Goal: Transaction & Acquisition: Book appointment/travel/reservation

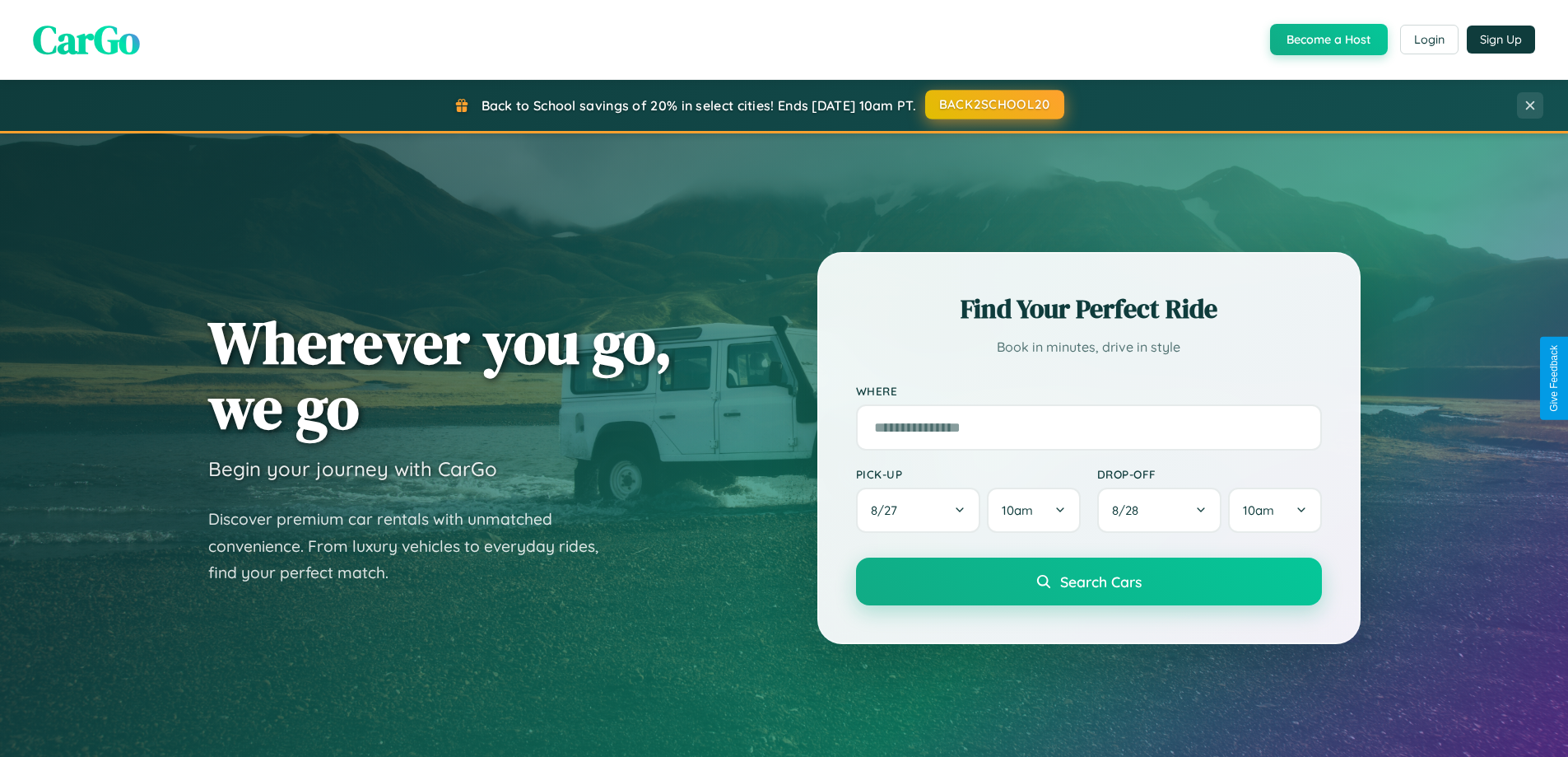
click at [994, 105] on button "BACK2SCHOOL20" at bounding box center [995, 104] width 139 height 30
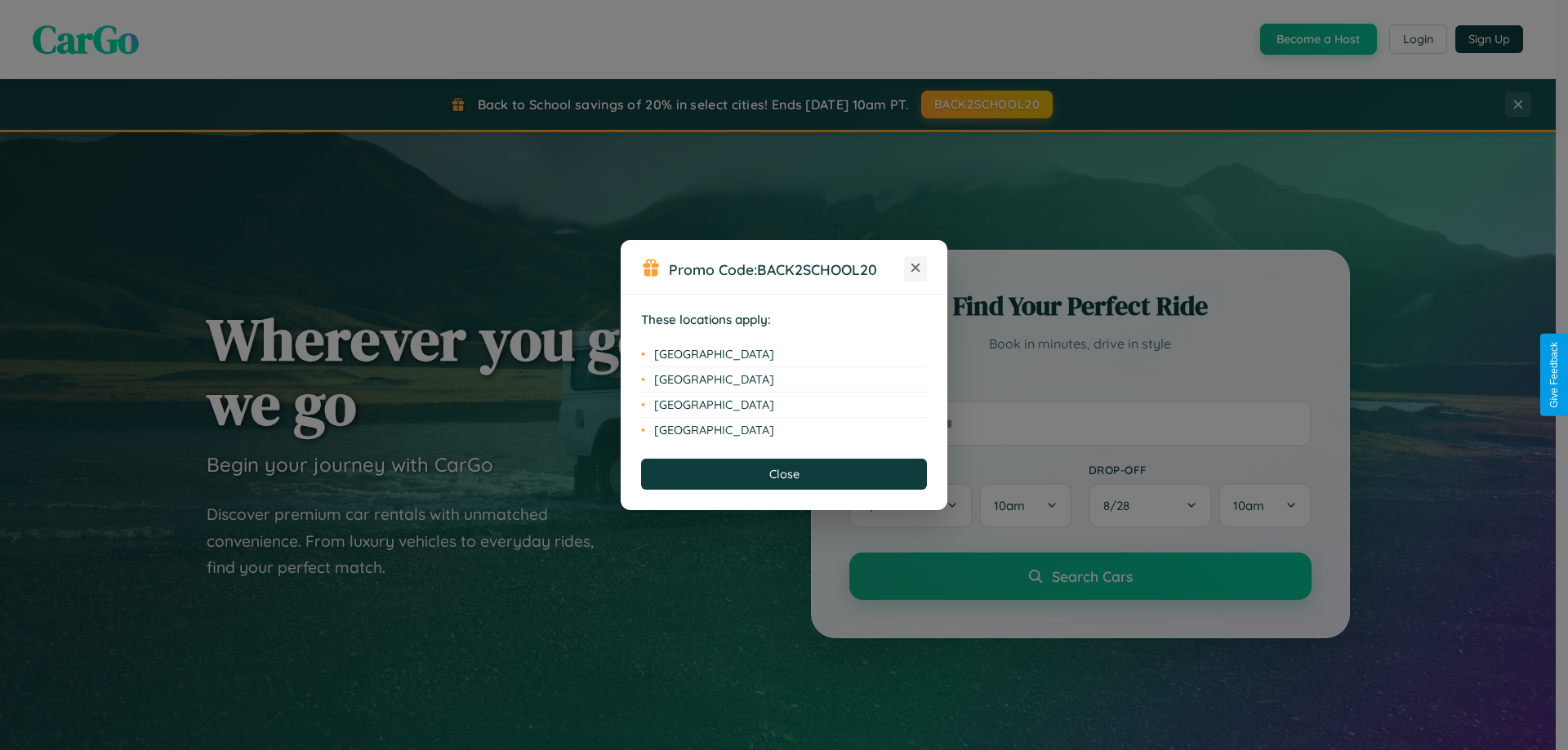
click at [916, 269] on icon at bounding box center [916, 268] width 9 height 9
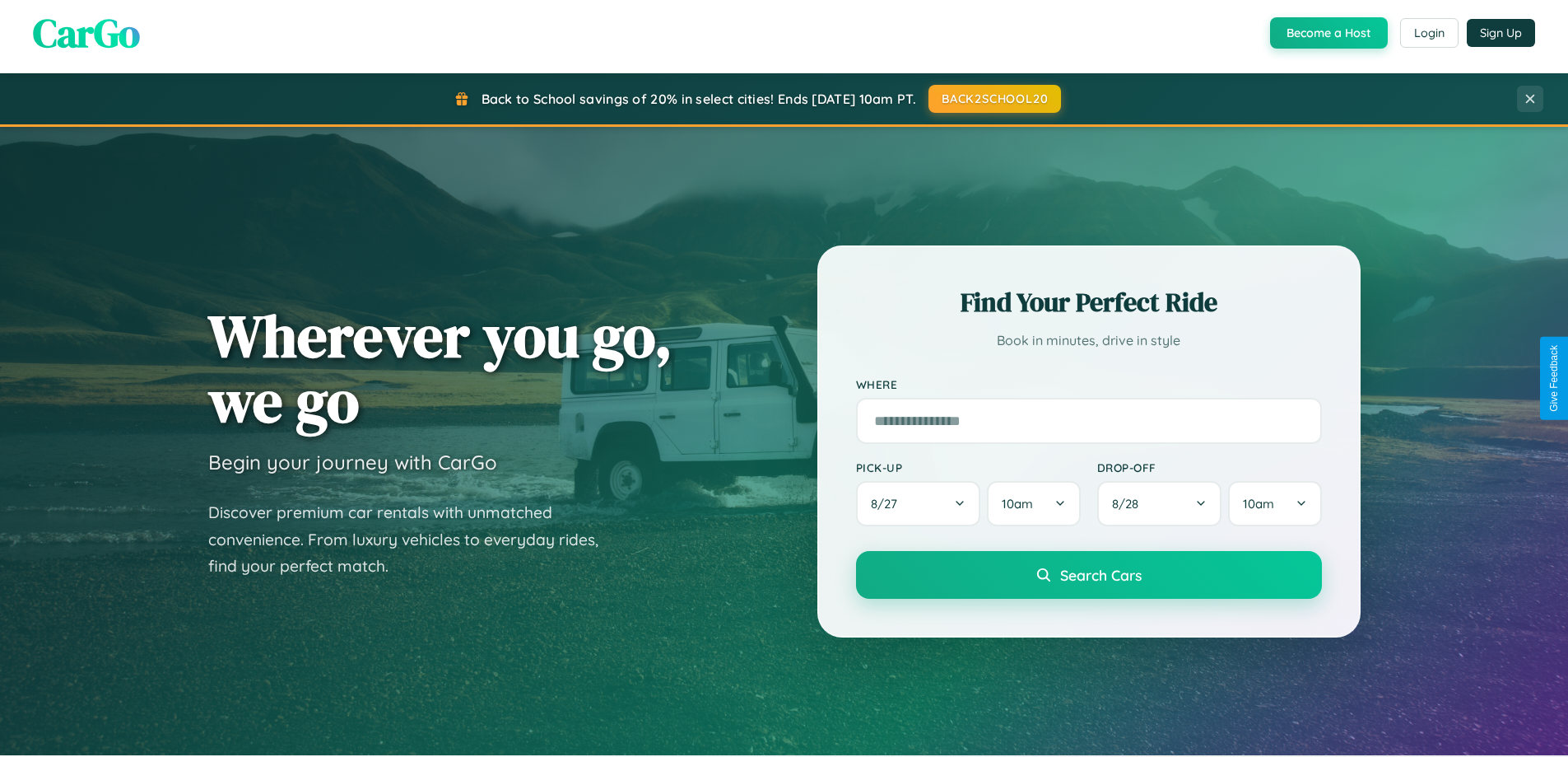
scroll to position [49, 0]
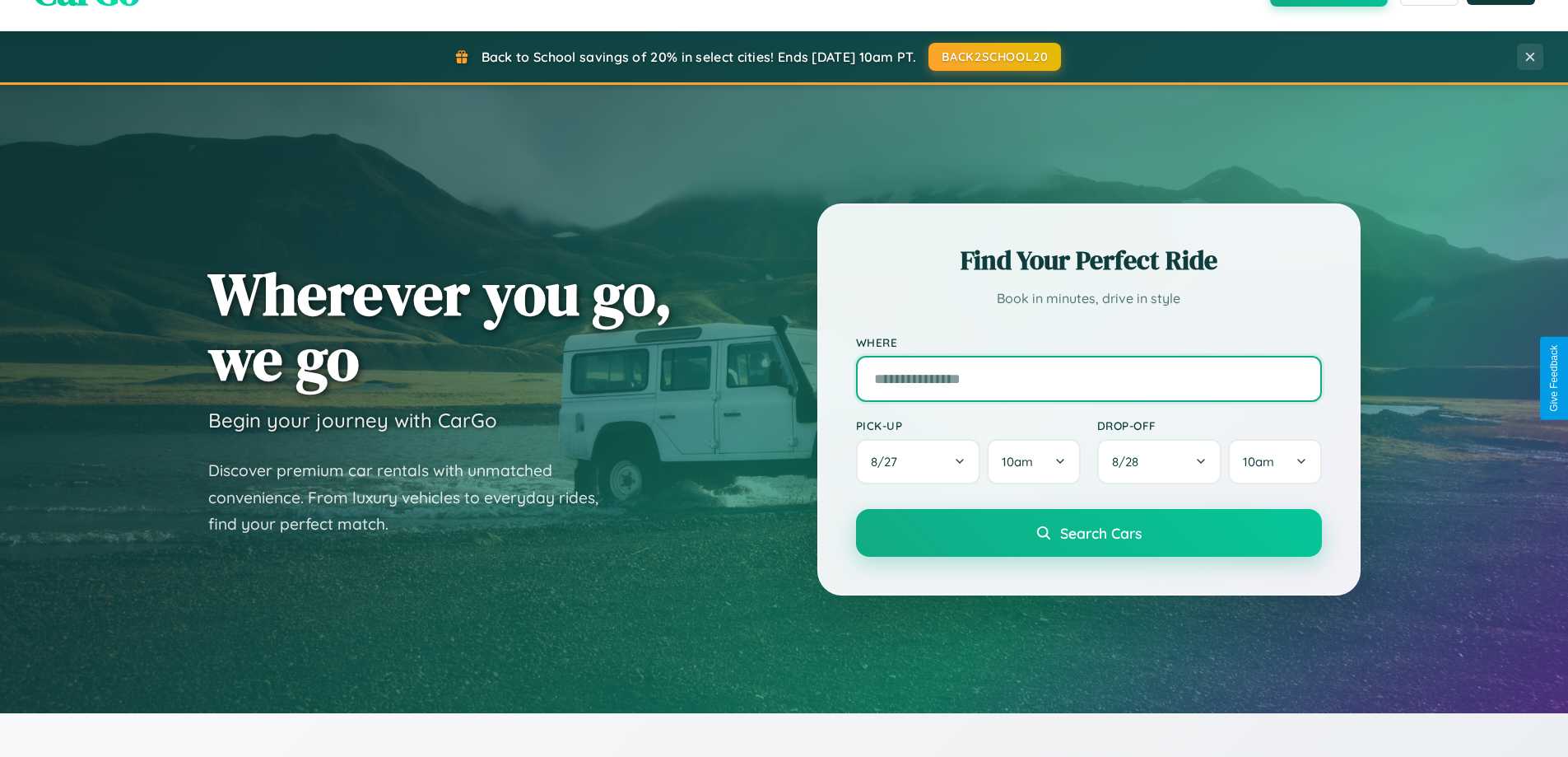
click at [1088, 378] on input "text" at bounding box center [1089, 378] width 466 height 46
type input "**********"
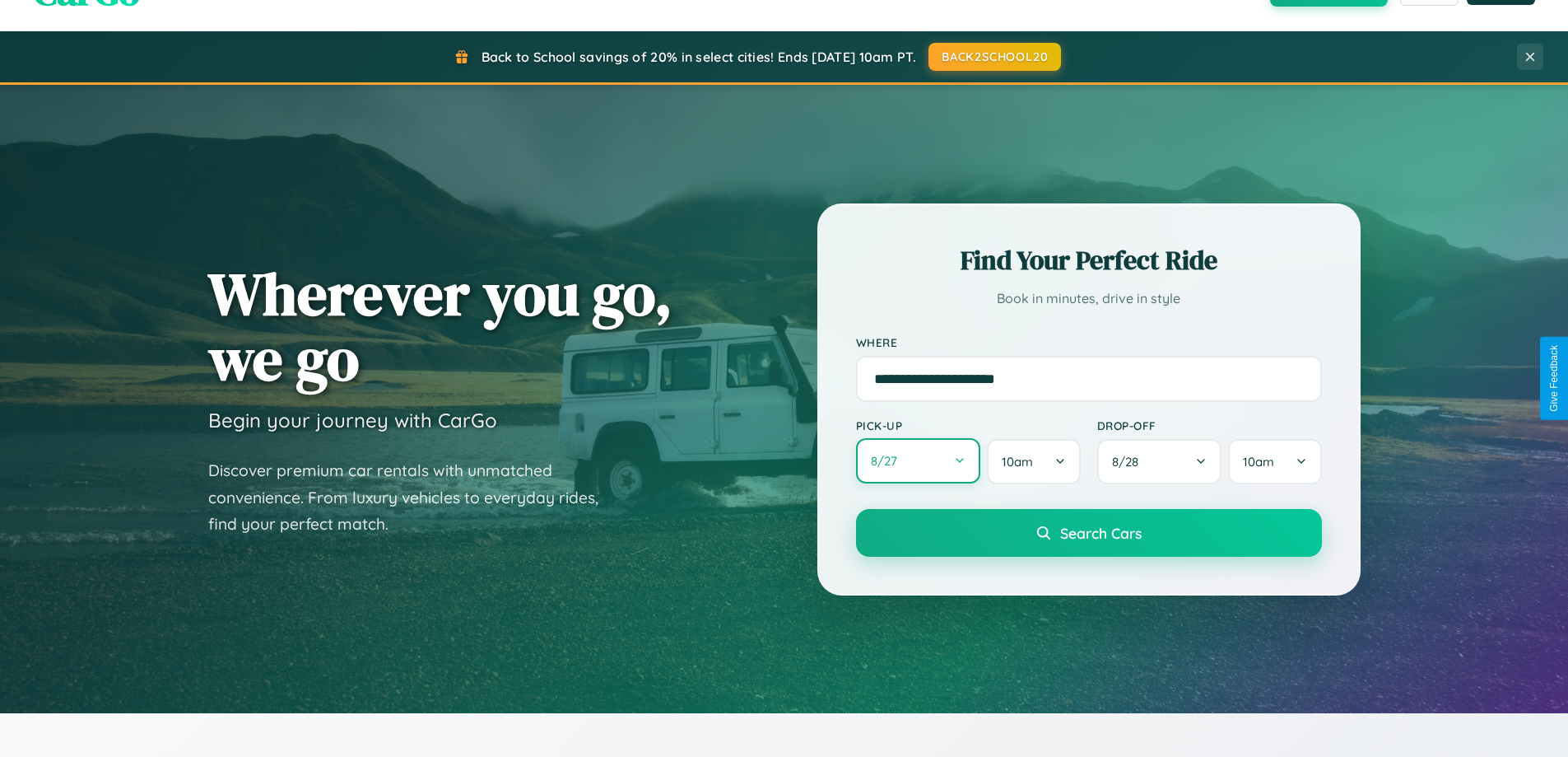
click at [918, 461] on button "8 / 27" at bounding box center [919, 461] width 125 height 46
select select "*"
select select "****"
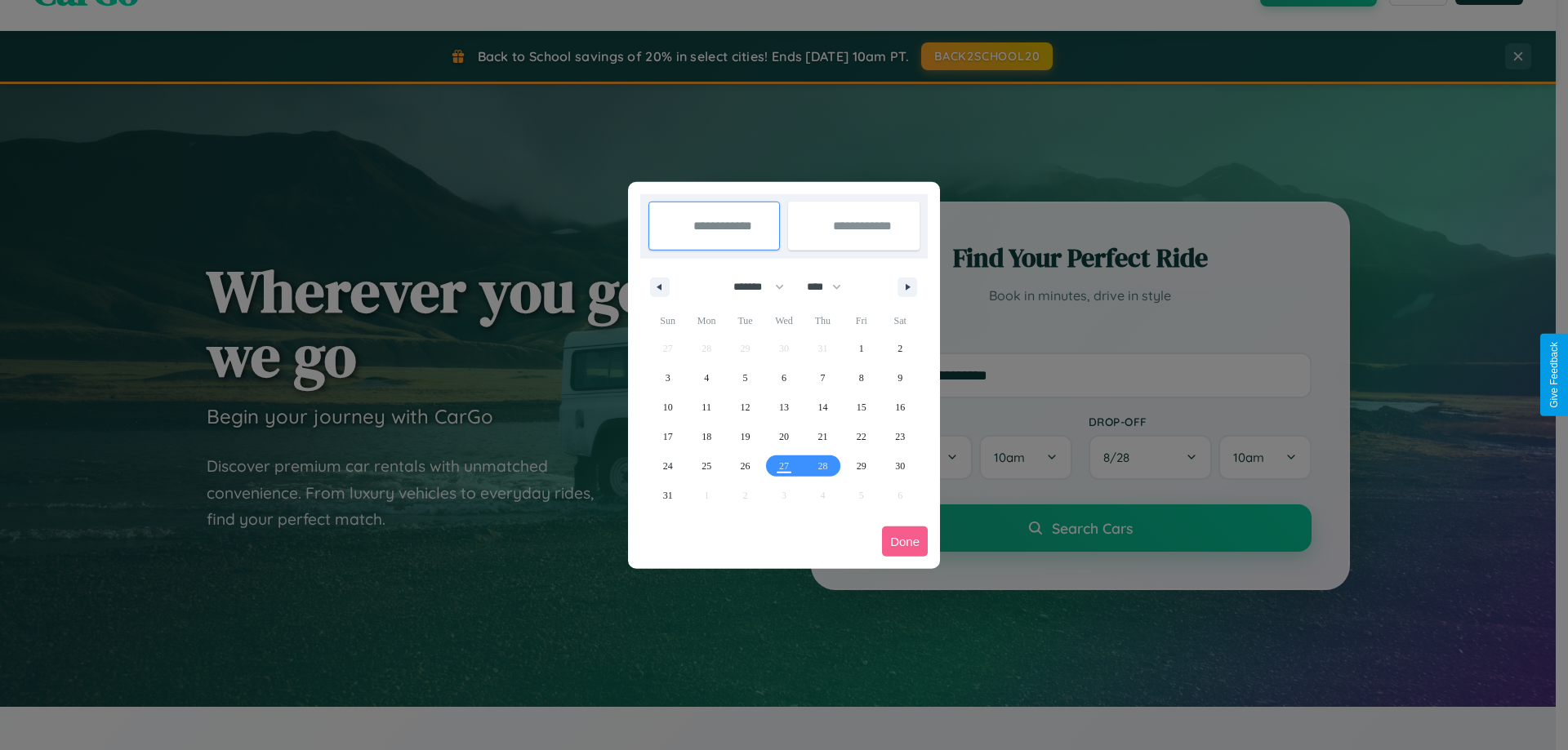
click at [751, 286] on select "******* ******** ***** ***** *** **** **** ****** ********* ******* ******** **…" at bounding box center [756, 287] width 70 height 27
select select "*"
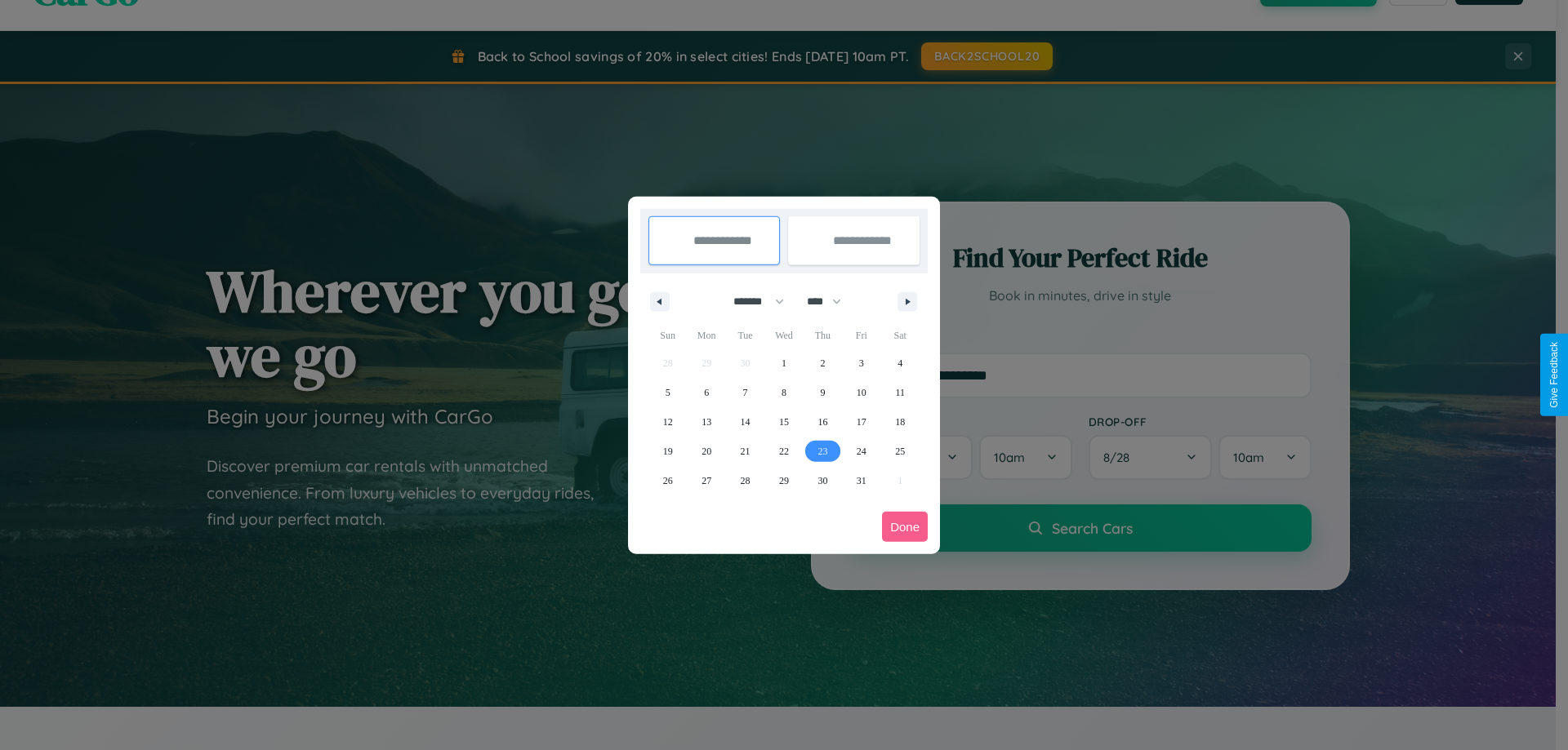
click at [823, 450] on span "23" at bounding box center [823, 451] width 10 height 29
type input "**********"
click at [861, 480] on span "31" at bounding box center [862, 480] width 10 height 29
type input "**********"
click at [905, 527] on button "Done" at bounding box center [905, 527] width 46 height 30
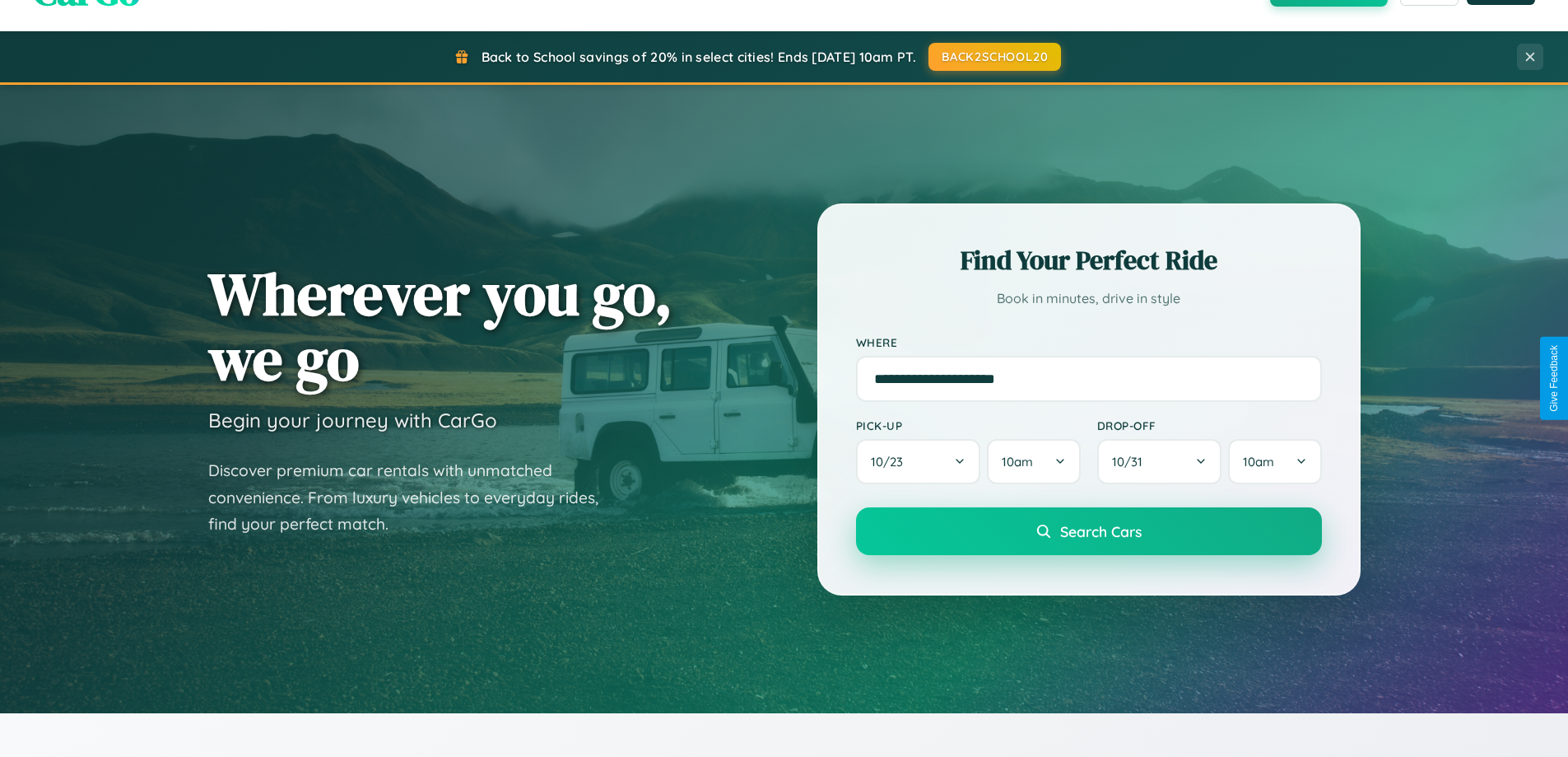
click at [1088, 531] on span "Search Cars" at bounding box center [1101, 531] width 82 height 18
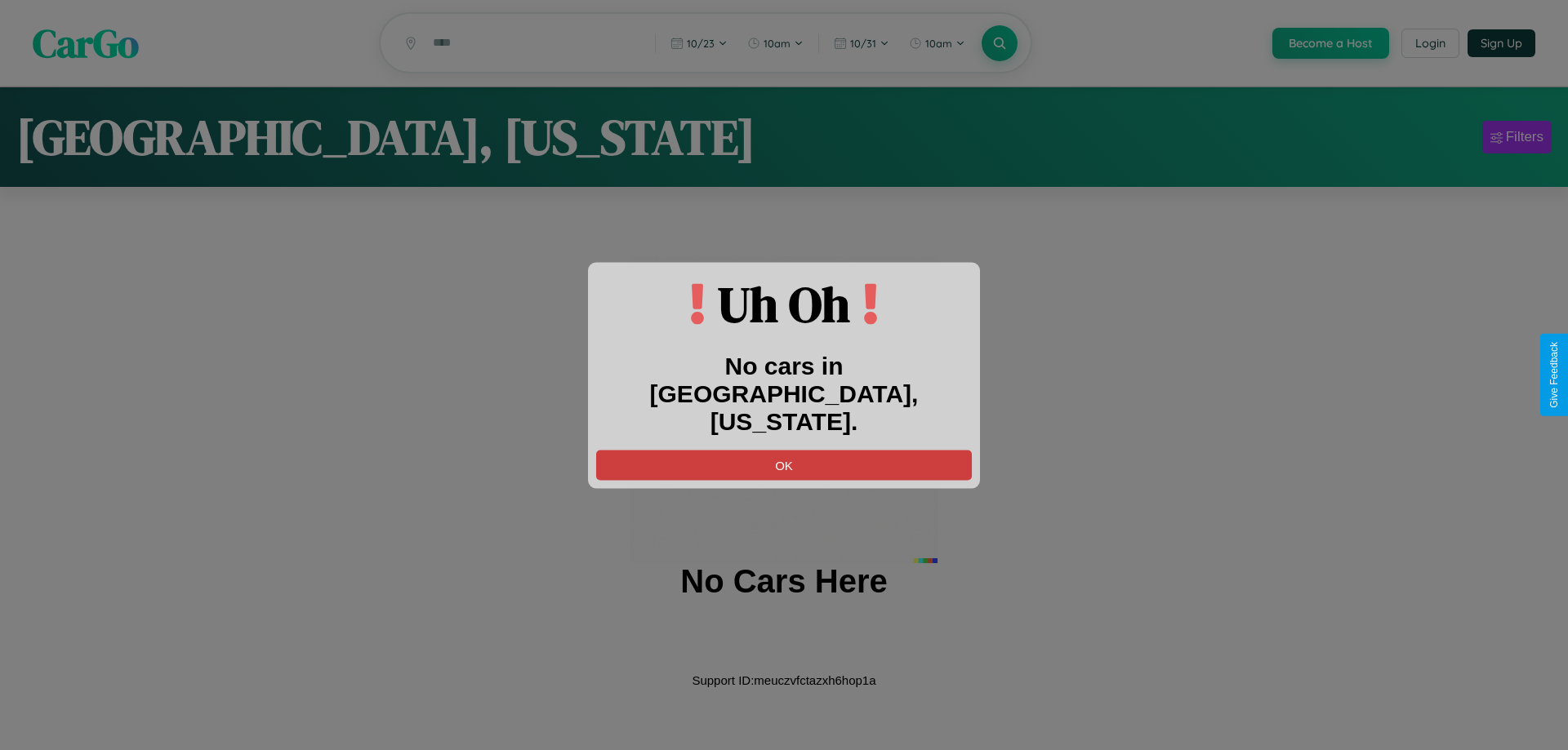
click at [784, 450] on button "OK" at bounding box center [784, 465] width 376 height 30
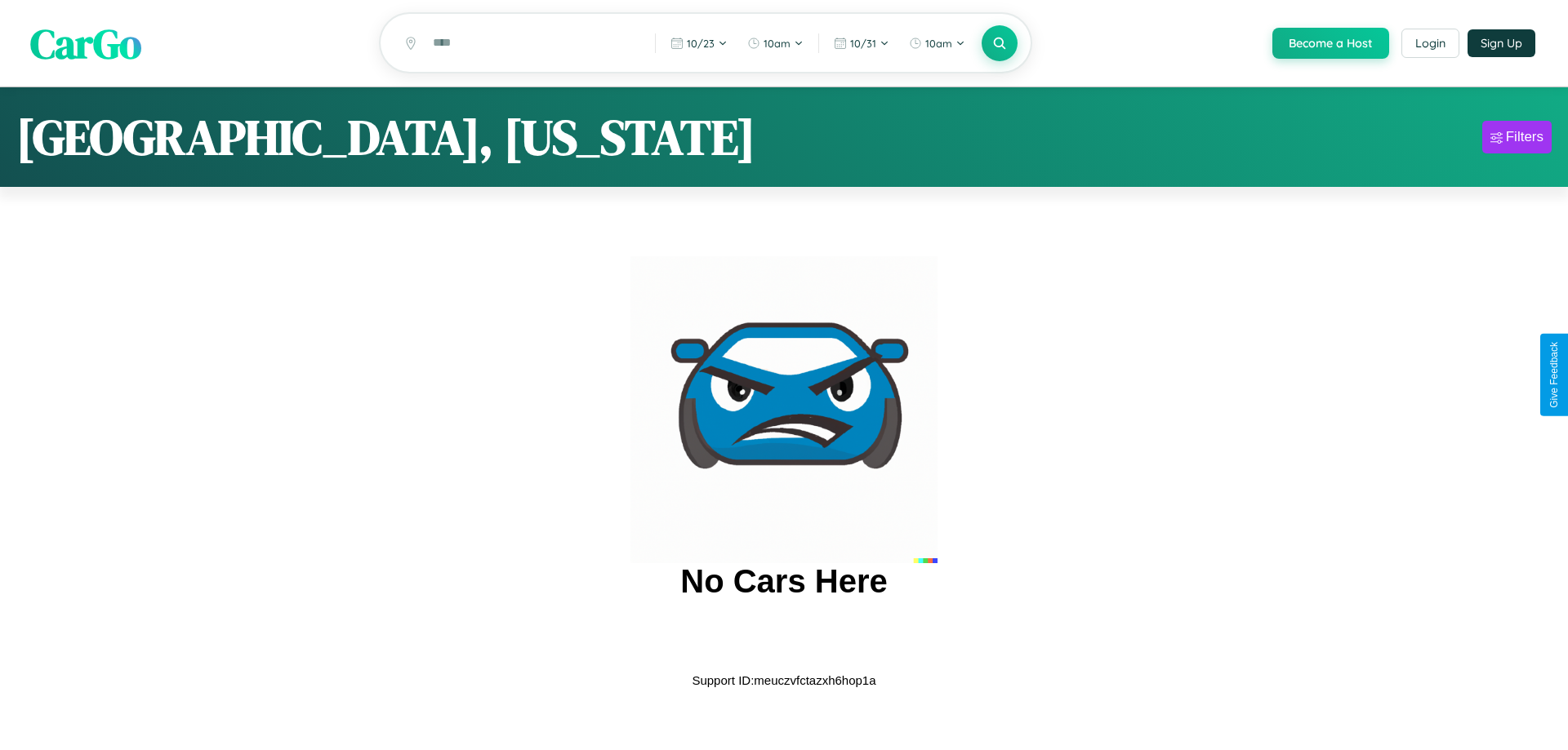
click at [85, 44] on span "CarGo" at bounding box center [85, 43] width 111 height 56
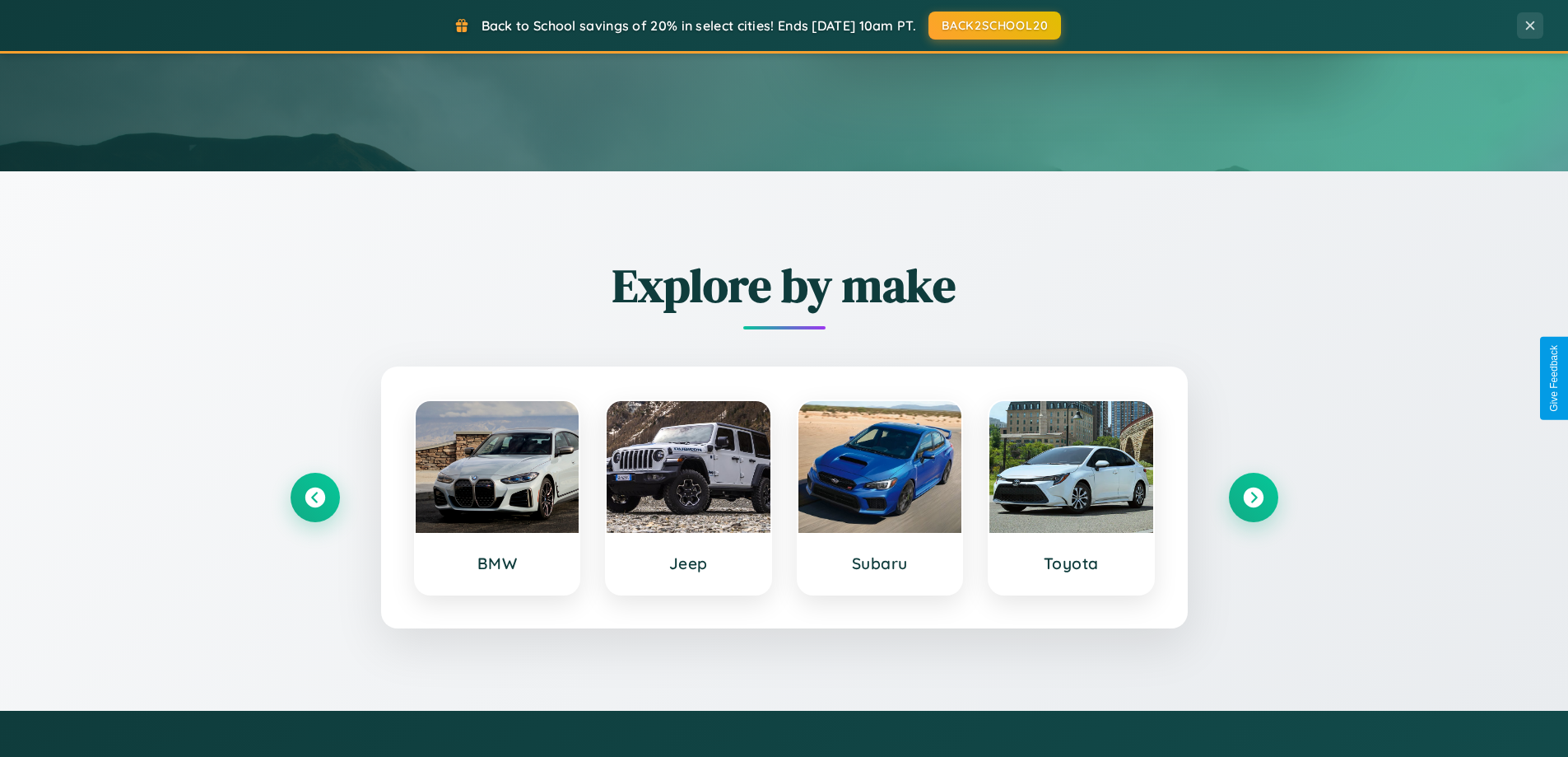
scroll to position [711, 0]
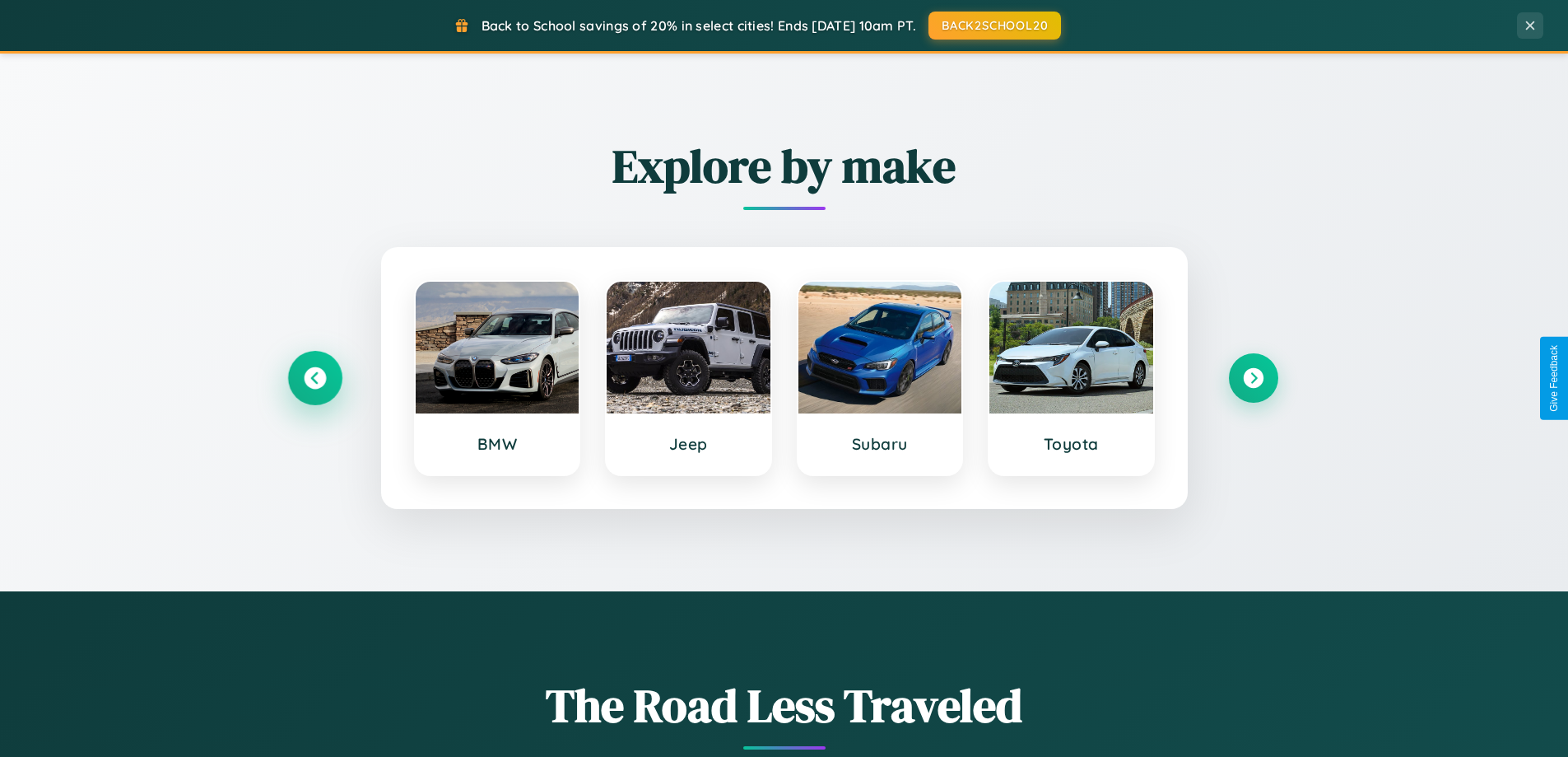
click at [314, 378] on icon at bounding box center [315, 378] width 22 height 22
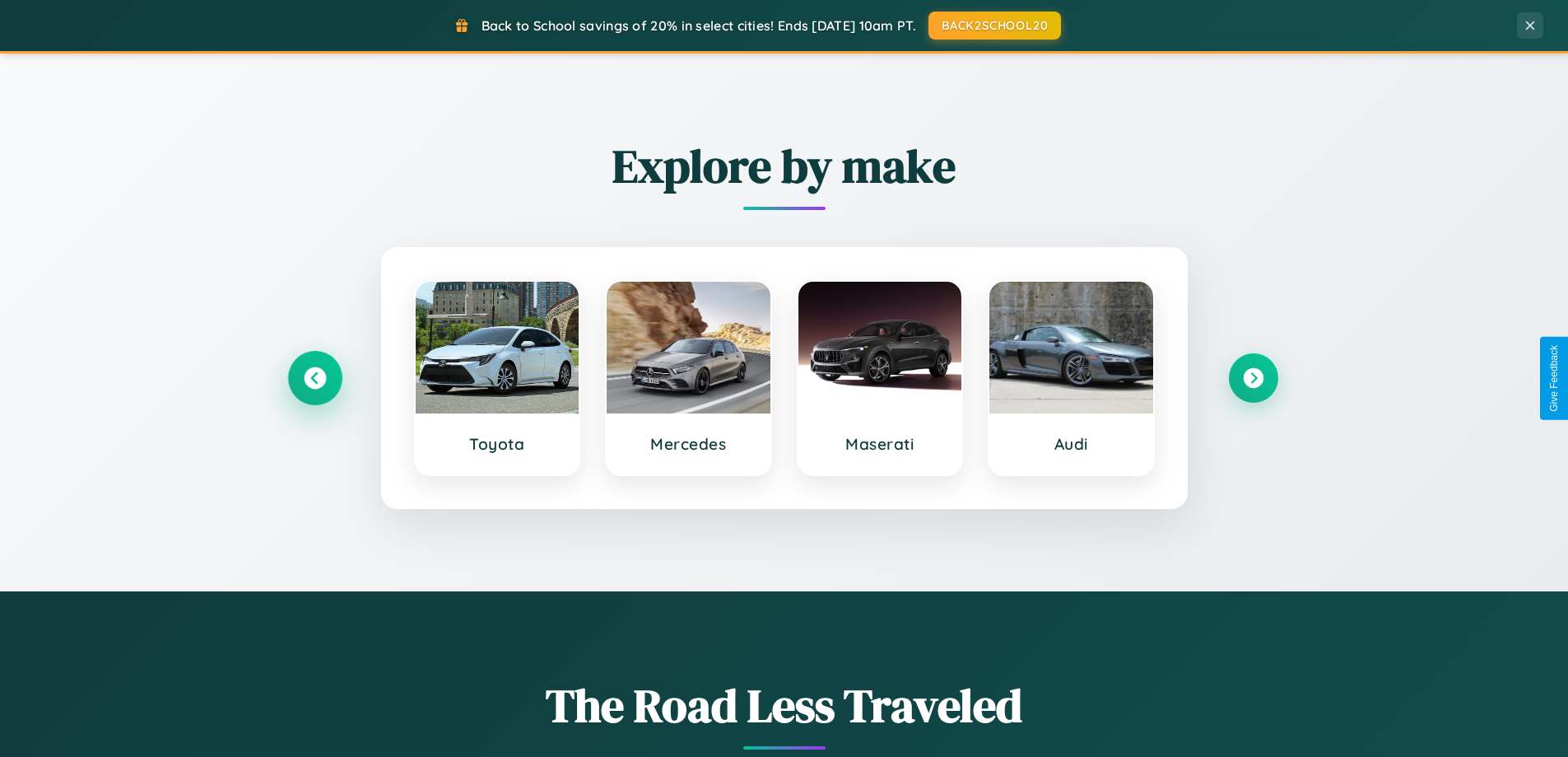
click at [314, 378] on icon at bounding box center [315, 378] width 22 height 22
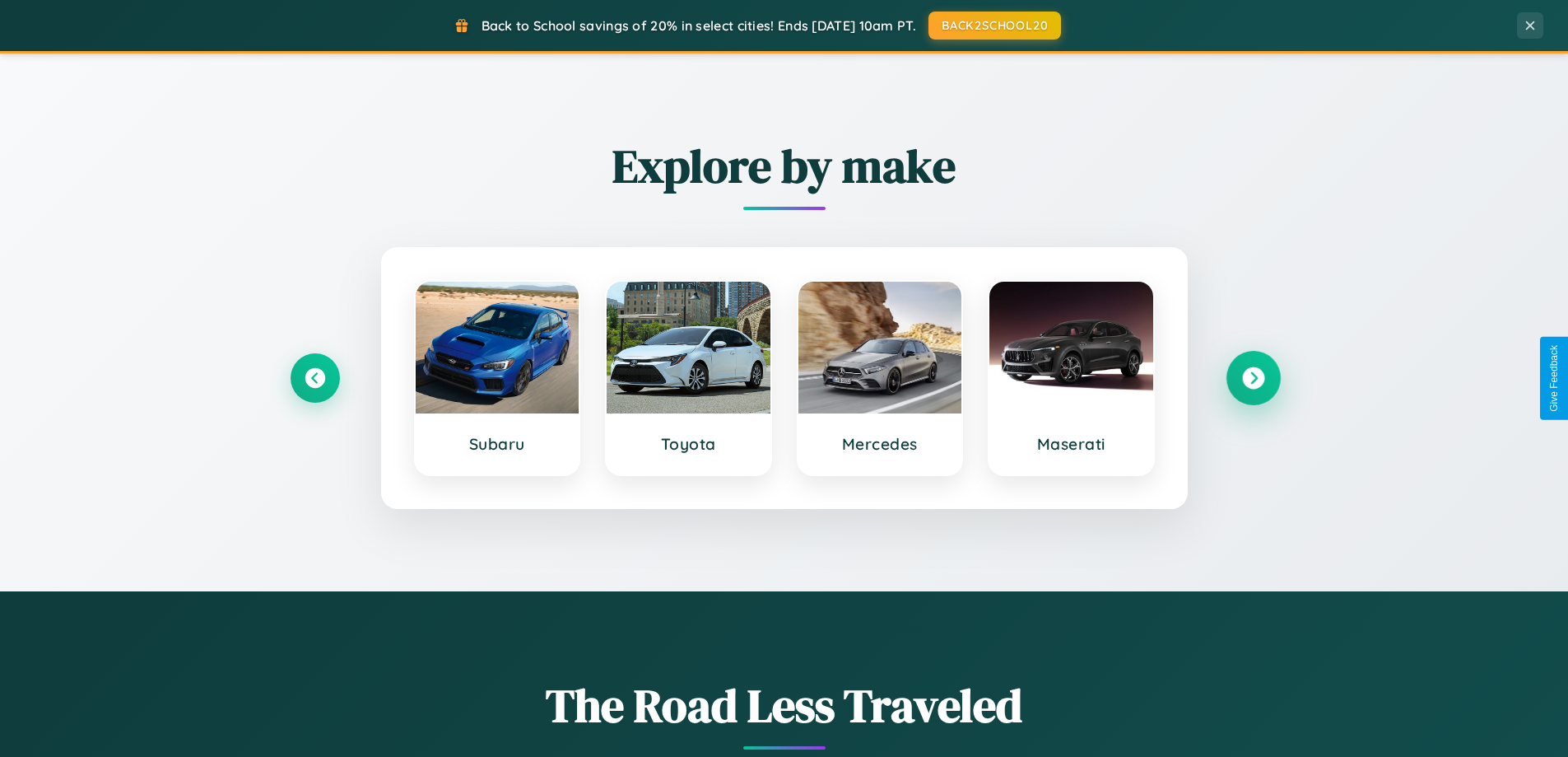
click at [1253, 378] on icon at bounding box center [1253, 378] width 22 height 22
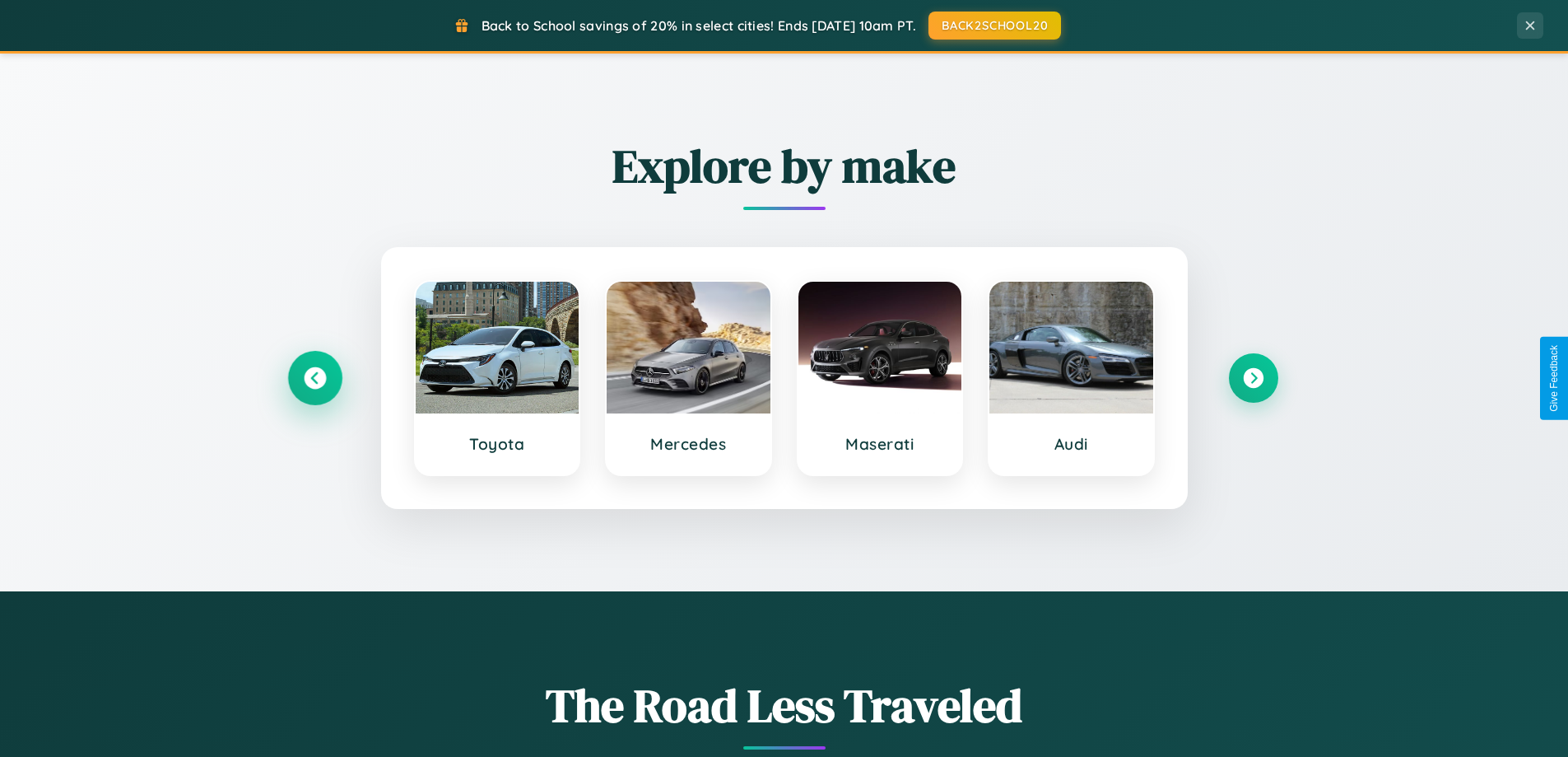
click at [314, 378] on icon at bounding box center [315, 378] width 22 height 22
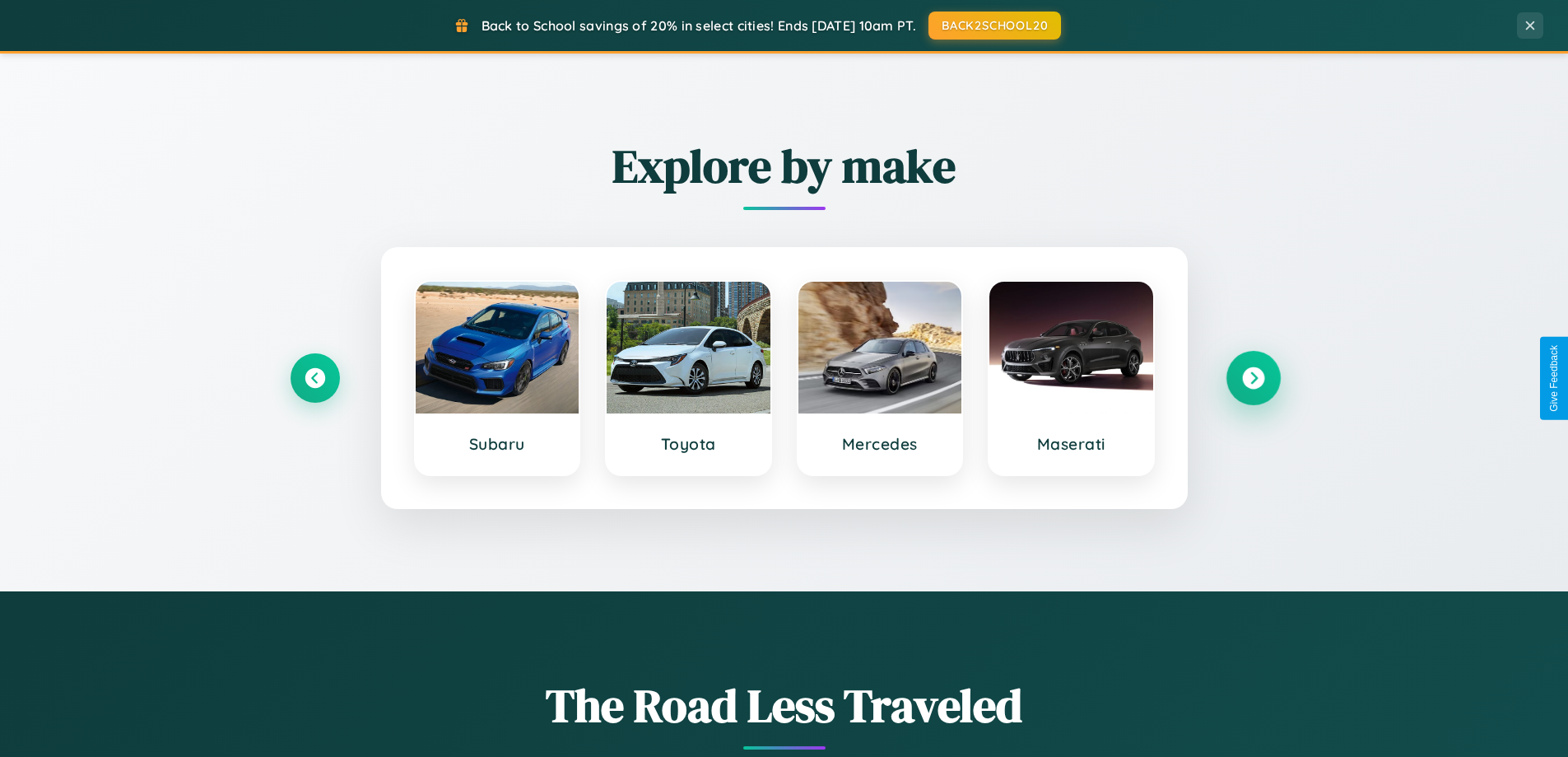
click at [1253, 378] on icon at bounding box center [1253, 378] width 22 height 22
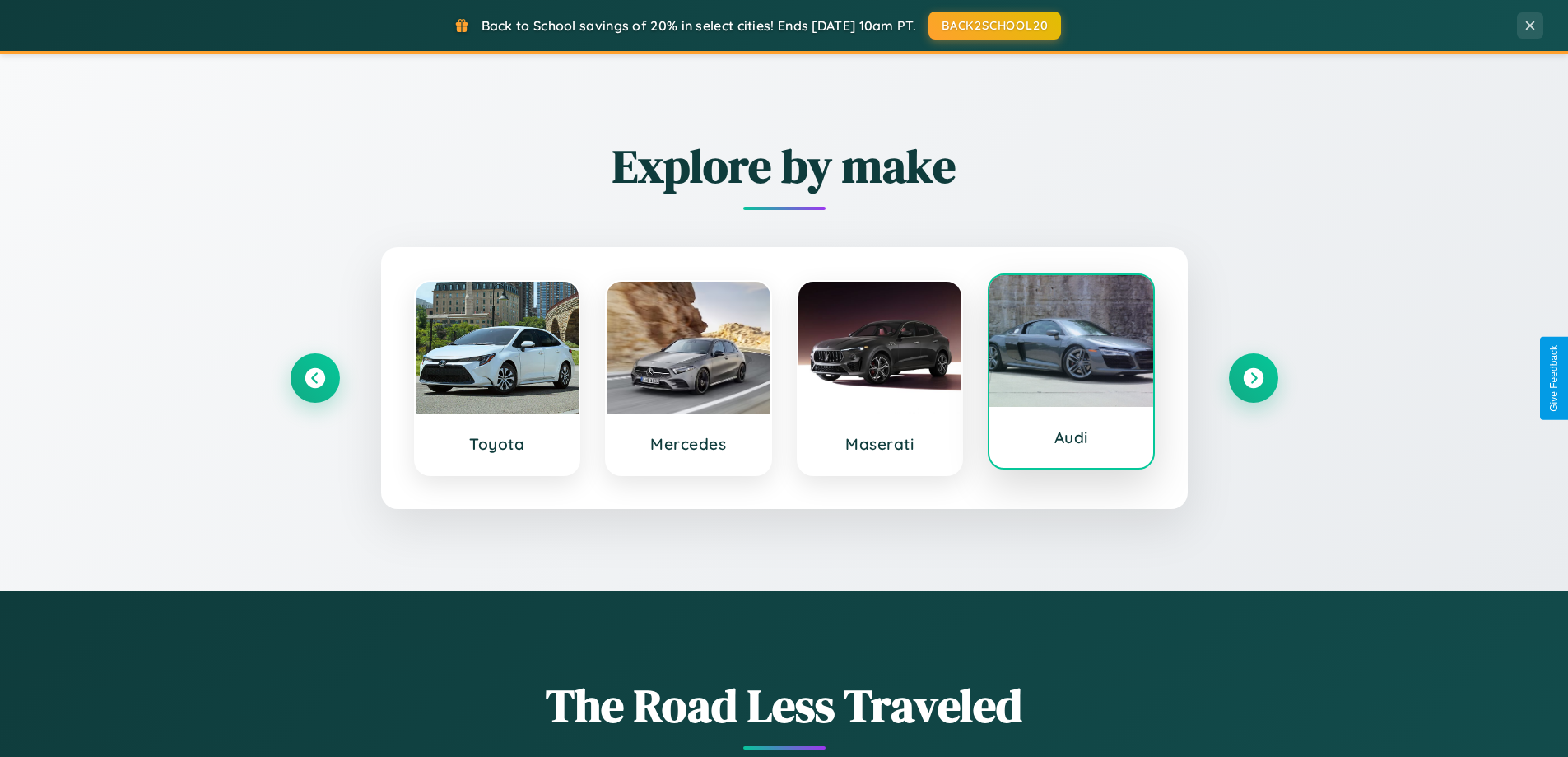
click at [1072, 378] on div at bounding box center [1072, 341] width 164 height 132
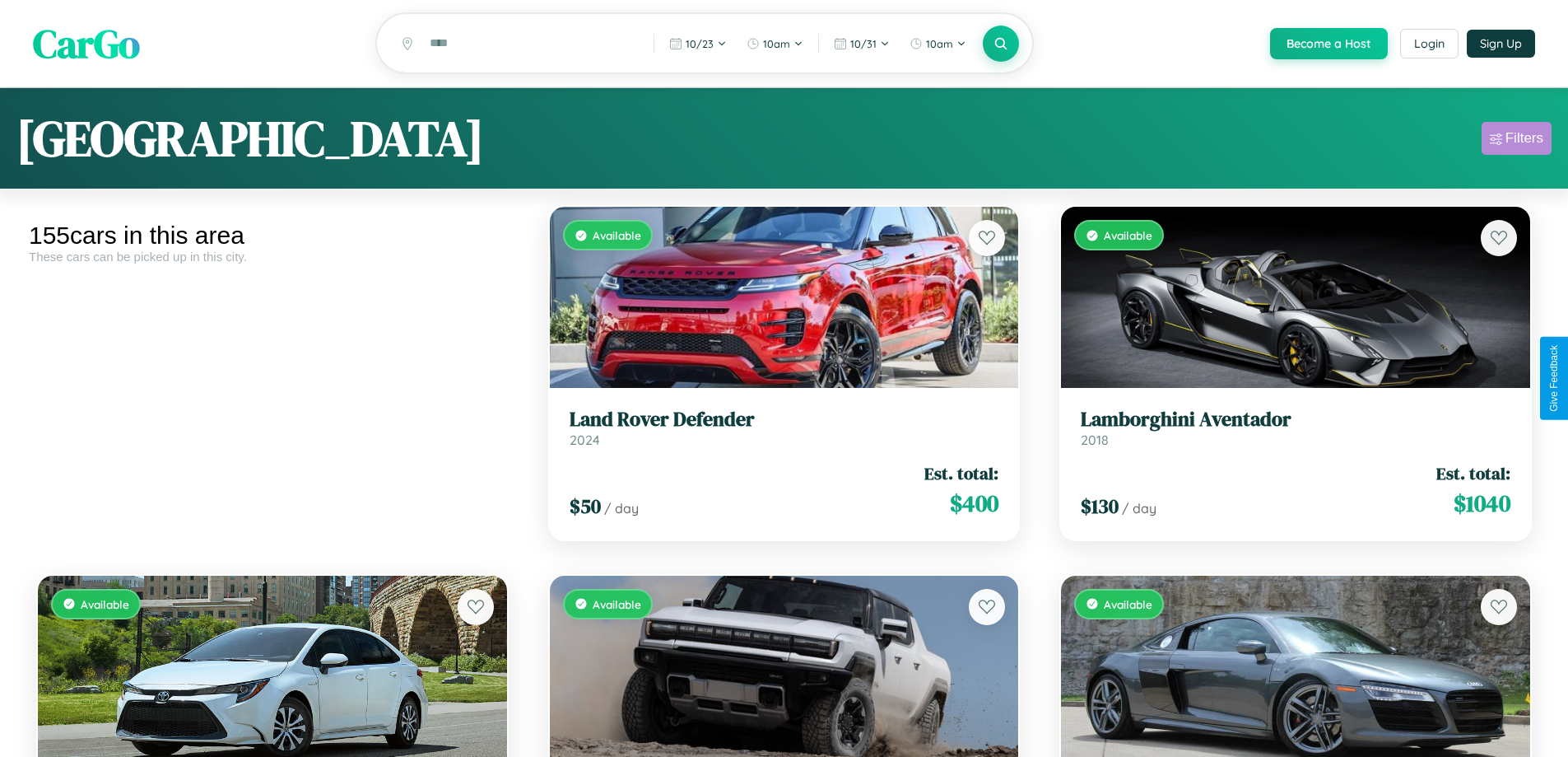
click at [1516, 141] on div "Filters" at bounding box center [1524, 139] width 38 height 17
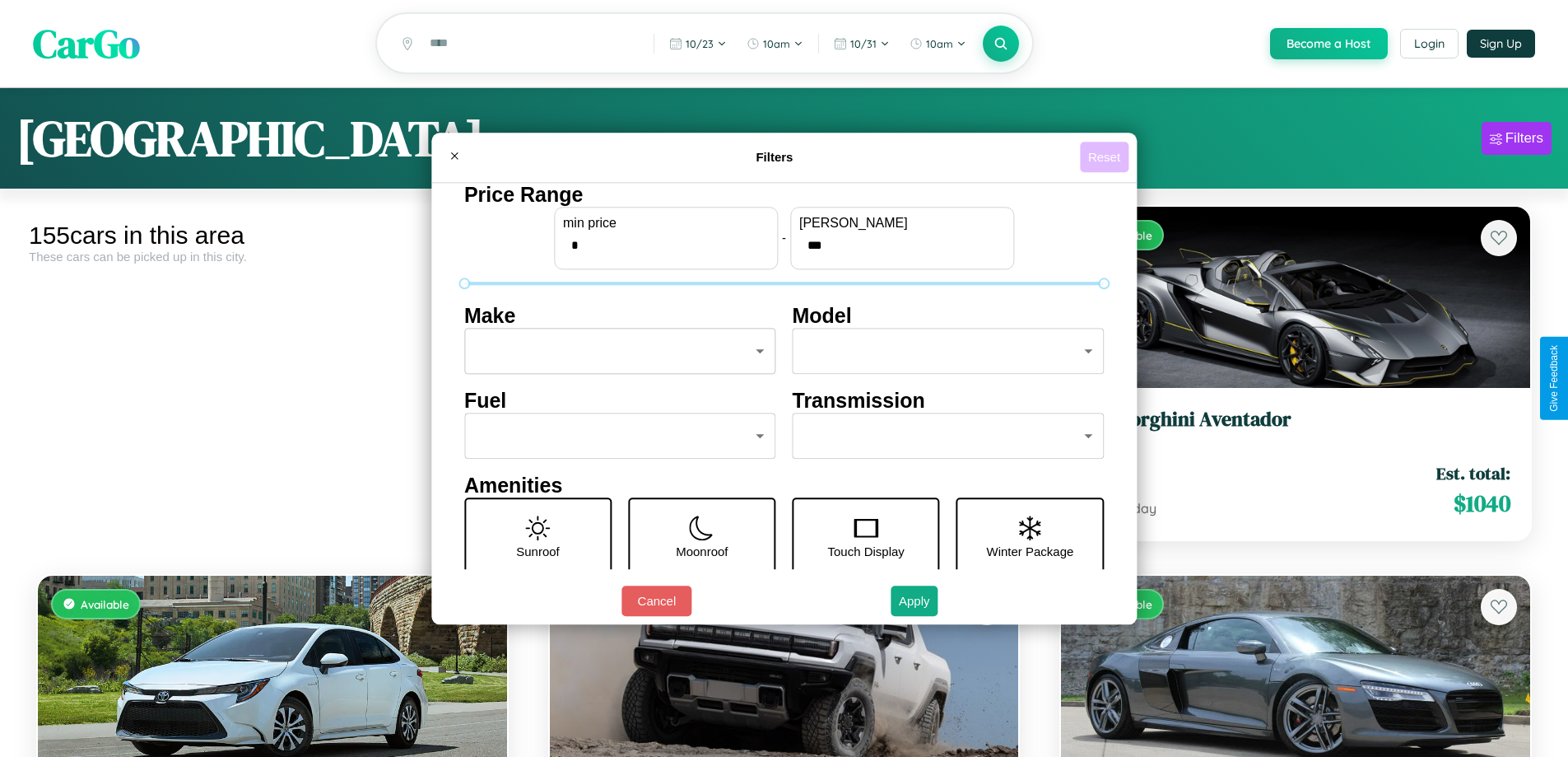
click at [1106, 156] on button "Reset" at bounding box center [1104, 157] width 49 height 30
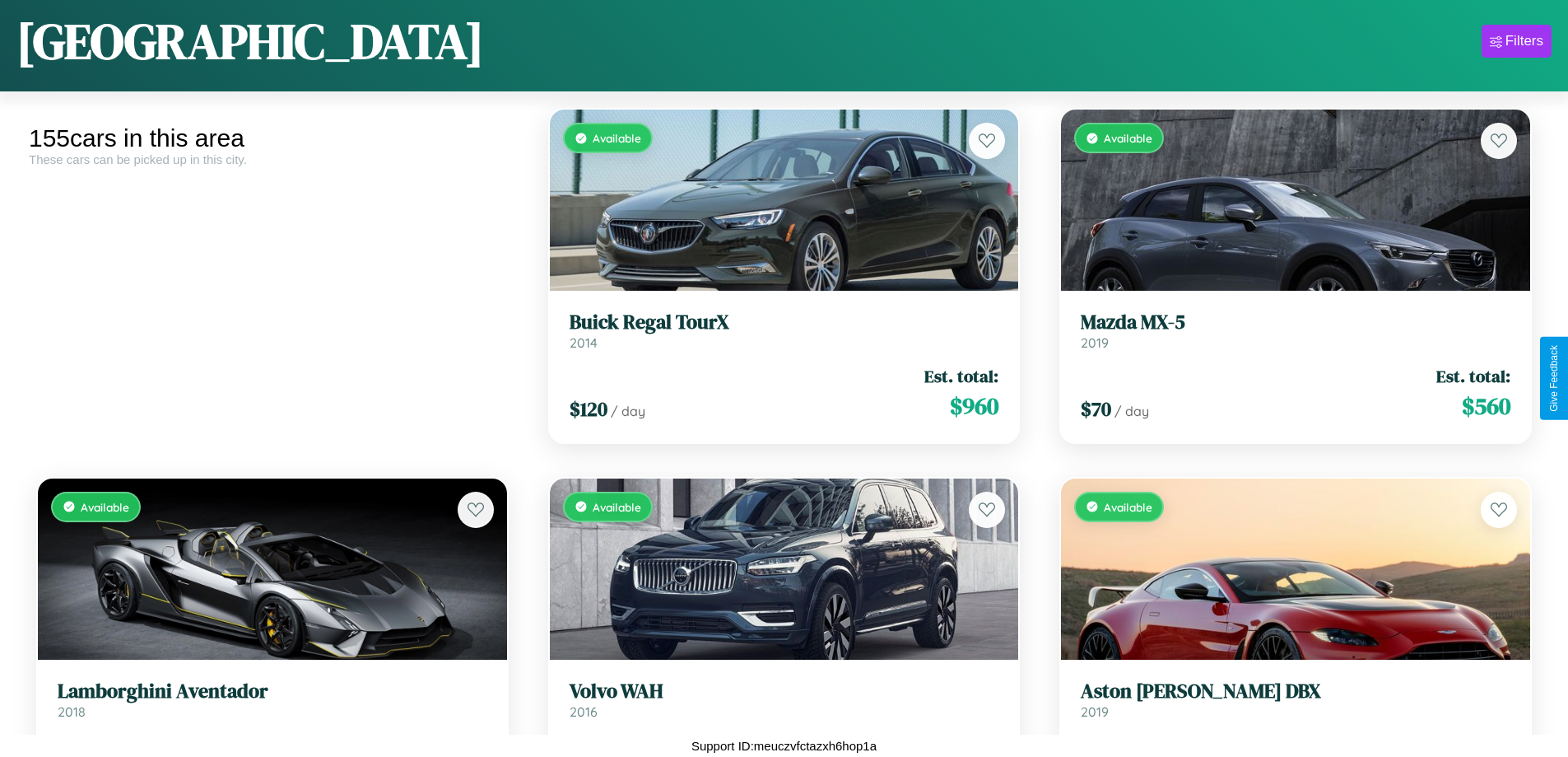
scroll to position [15373, 0]
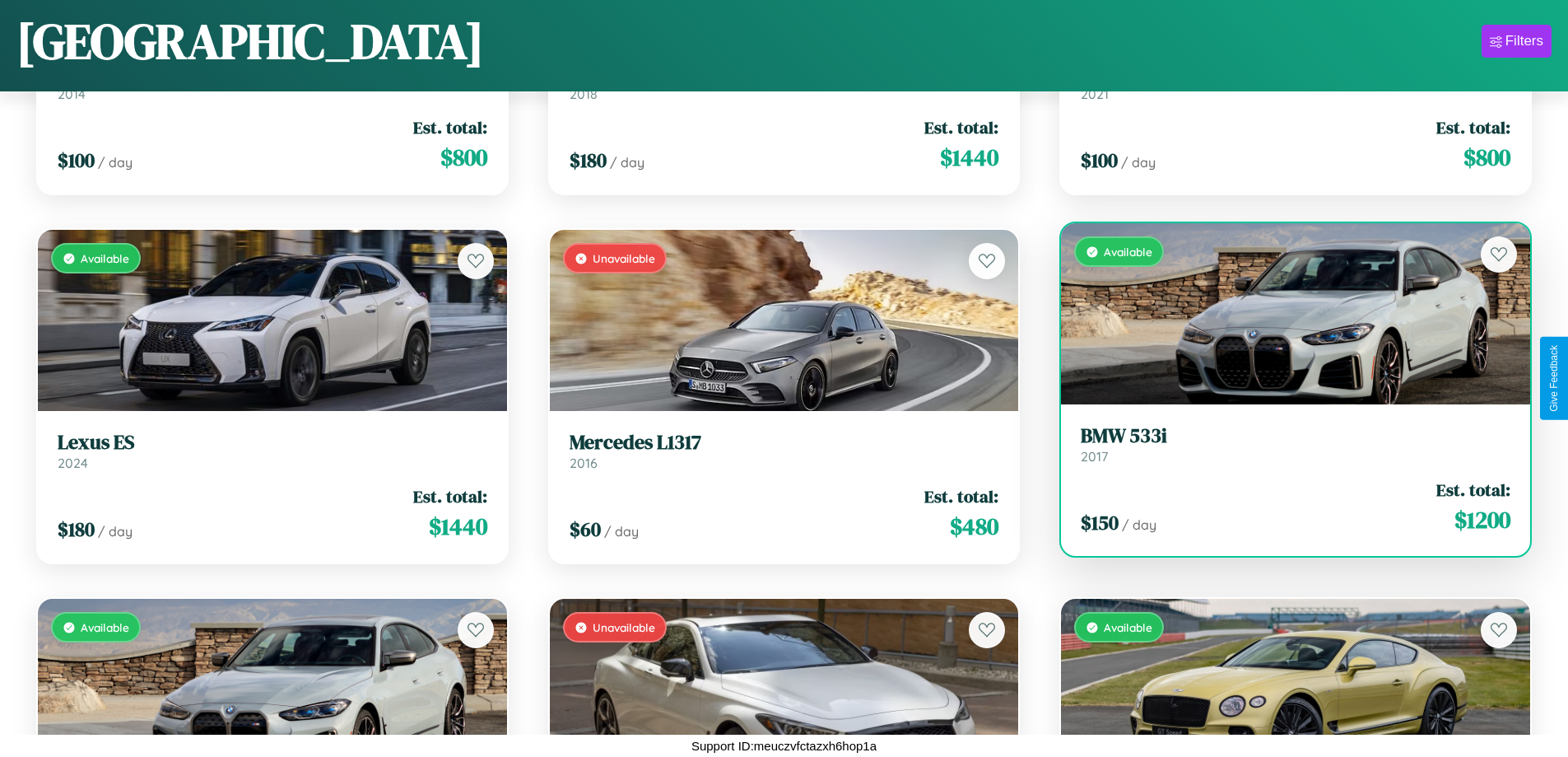
click at [1285, 511] on div "$ 150 / day Est. total: $ 1200" at bounding box center [1295, 507] width 430 height 58
click at [1285, 507] on div "$ 150 / day Est. total: $ 1200" at bounding box center [1295, 507] width 430 height 58
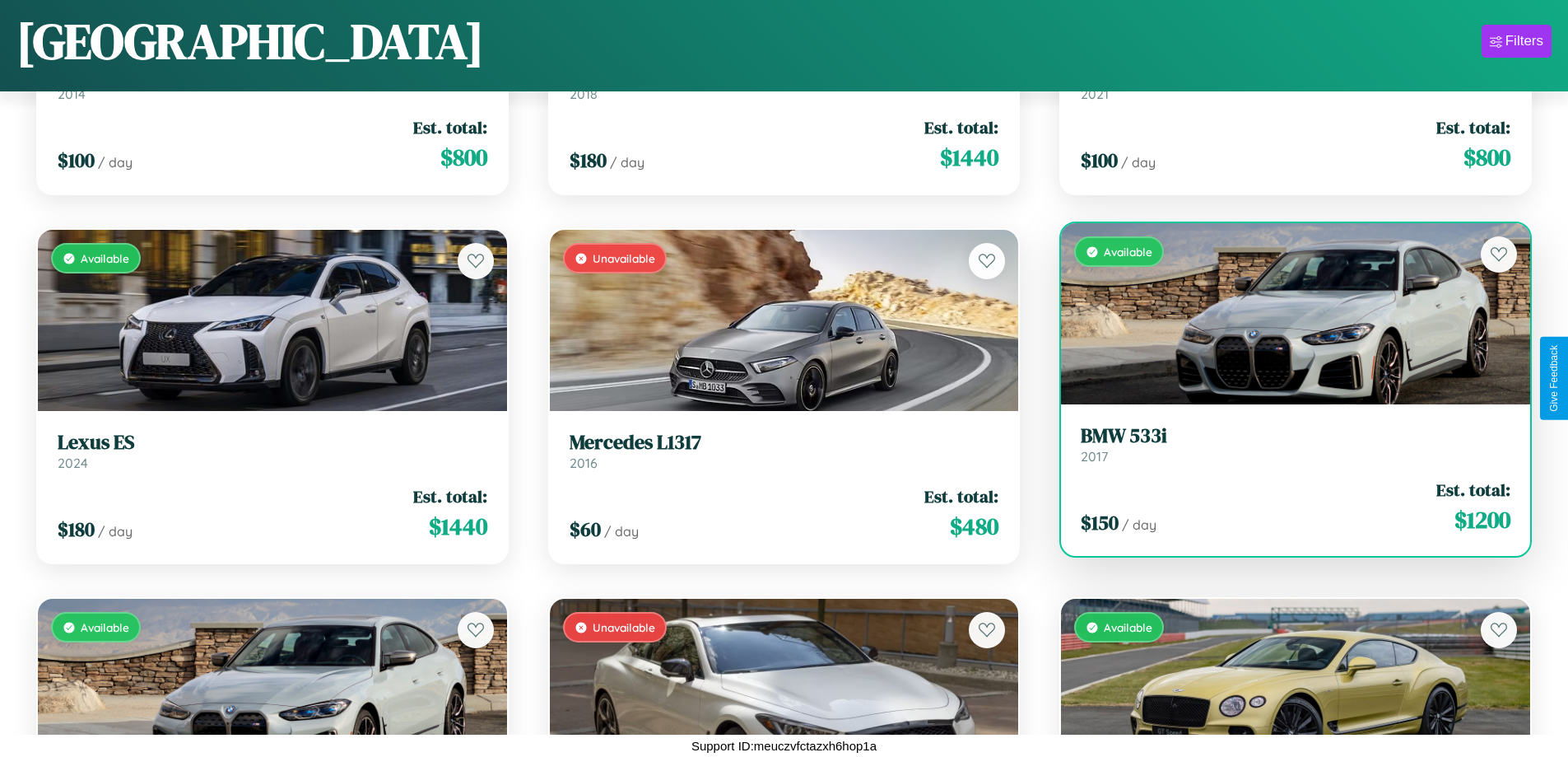
click at [1285, 507] on div "$ 150 / day Est. total: $ 1200" at bounding box center [1295, 507] width 430 height 58
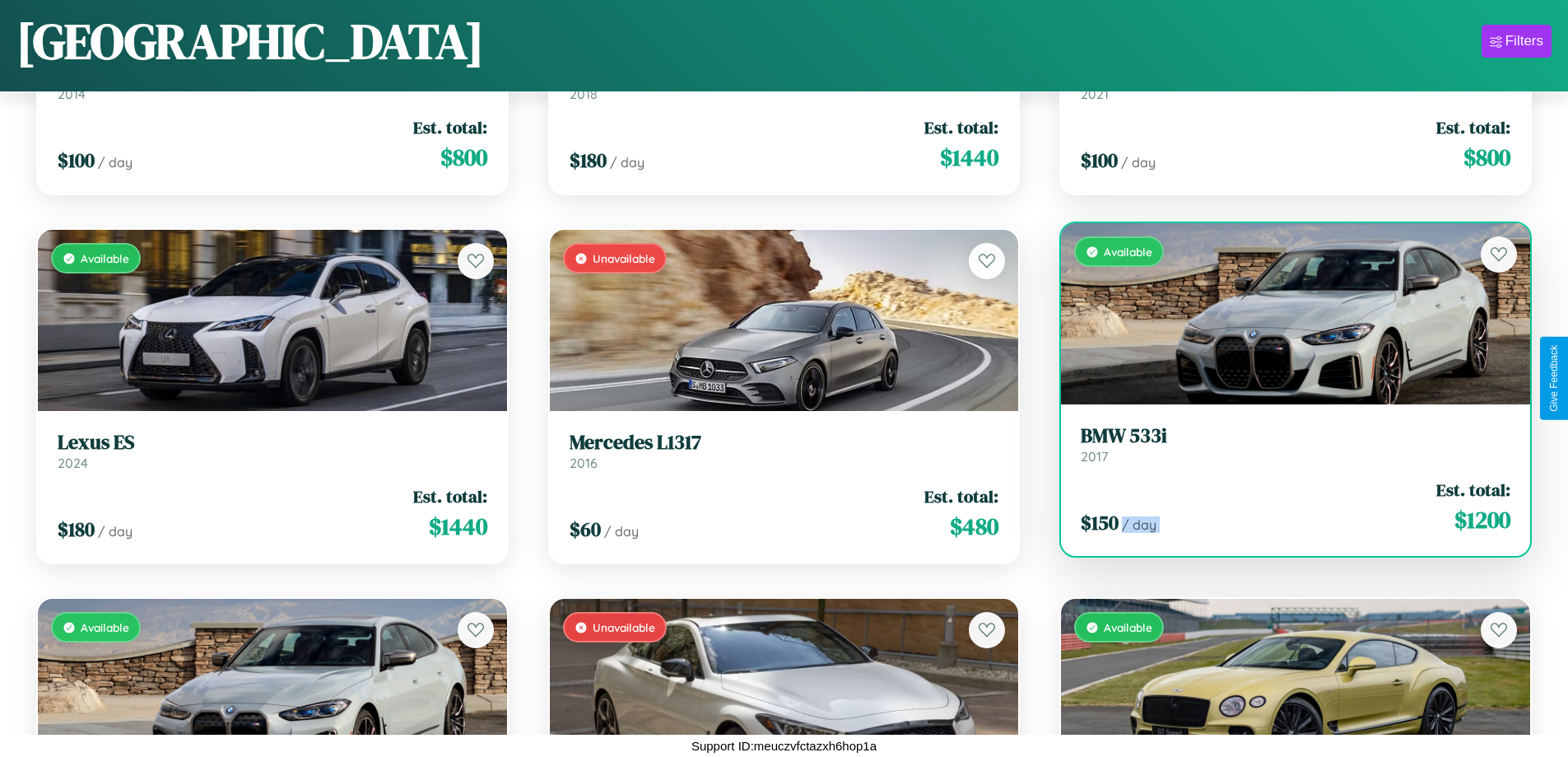
click at [1285, 507] on div "$ 150 / day Est. total: $ 1200" at bounding box center [1295, 507] width 430 height 58
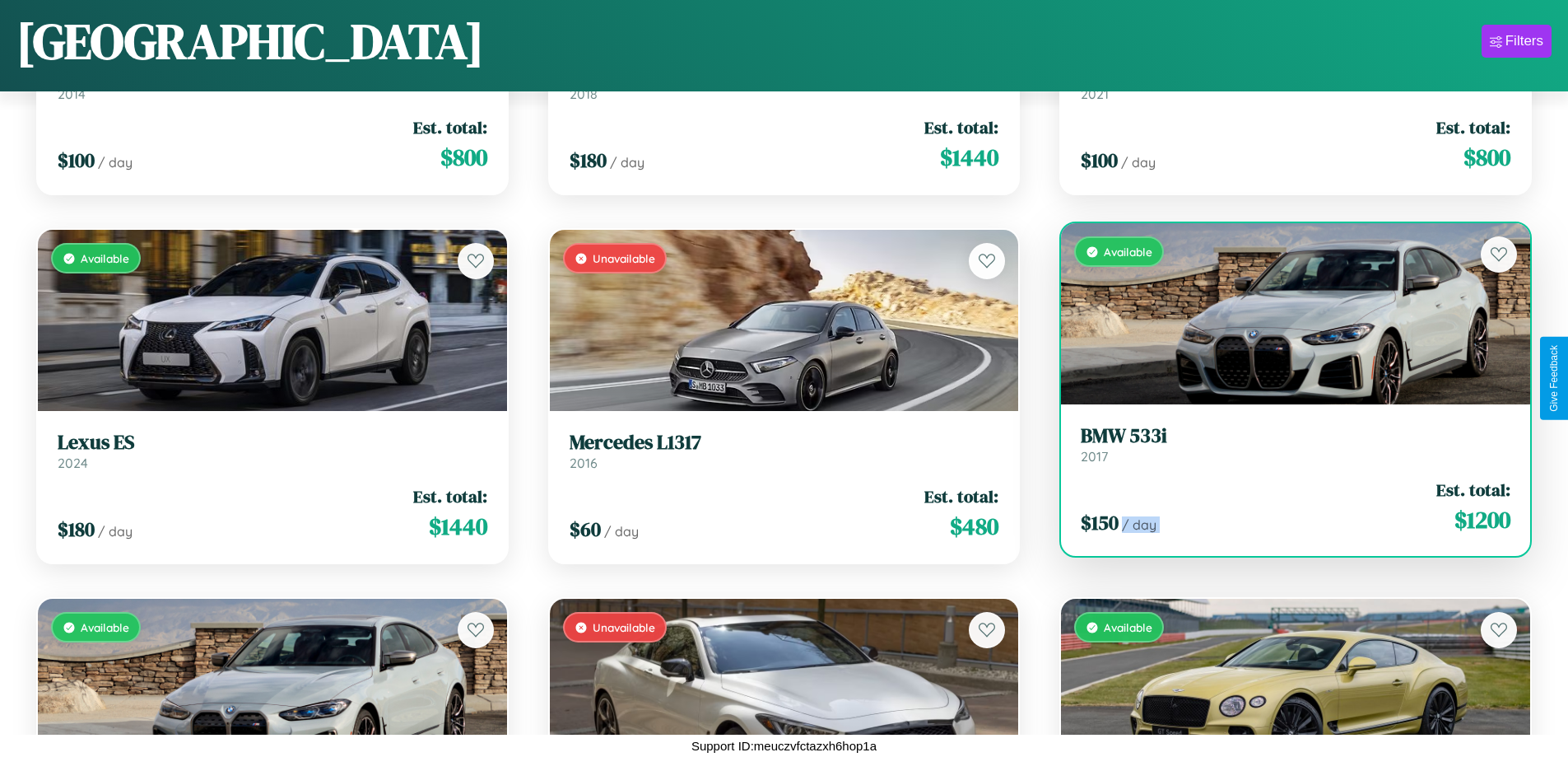
click at [1285, 507] on div "$ 150 / day Est. total: $ 1200" at bounding box center [1295, 507] width 430 height 58
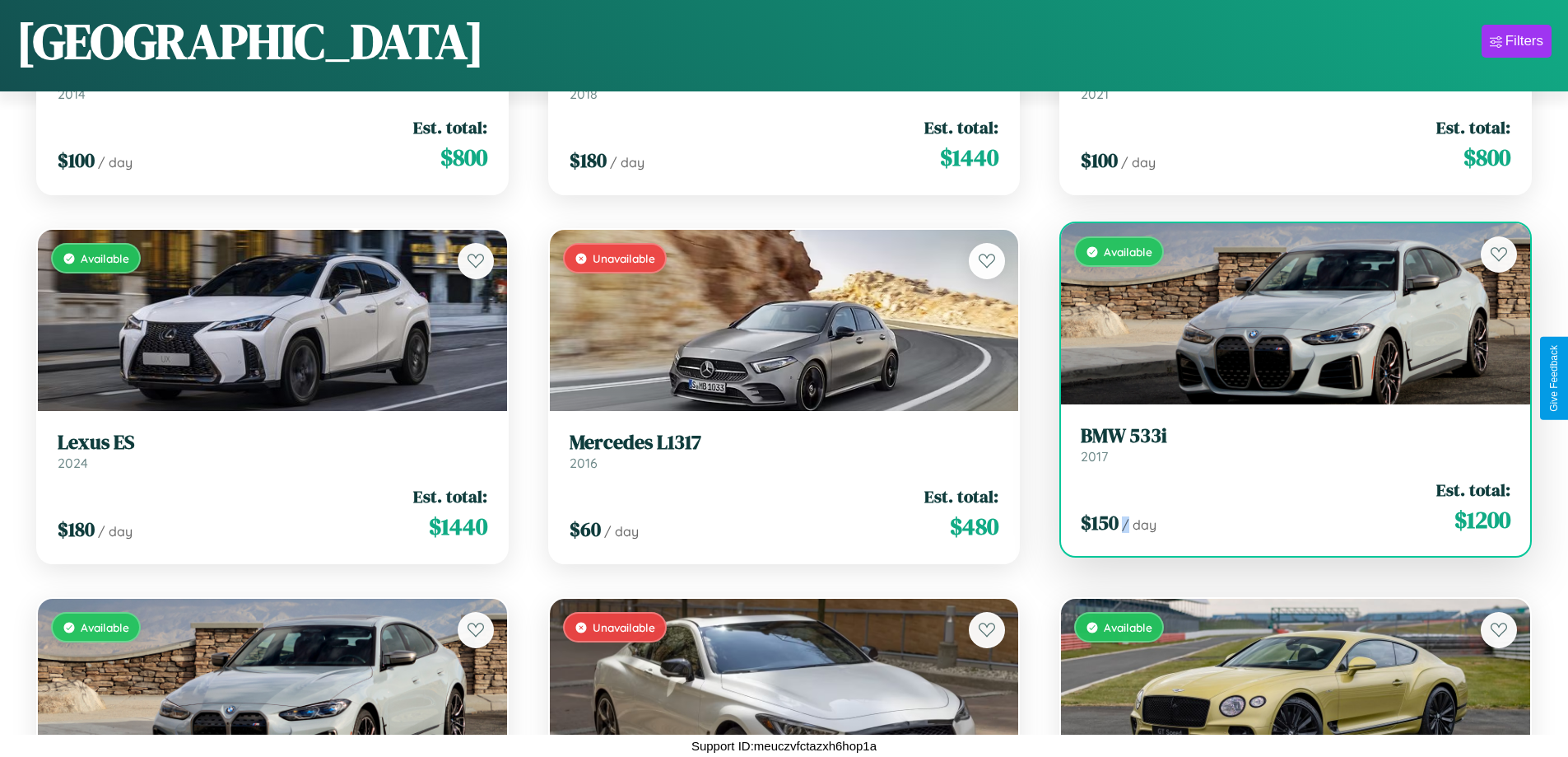
click at [1285, 507] on div "$ 150 / day Est. total: $ 1200" at bounding box center [1295, 507] width 430 height 58
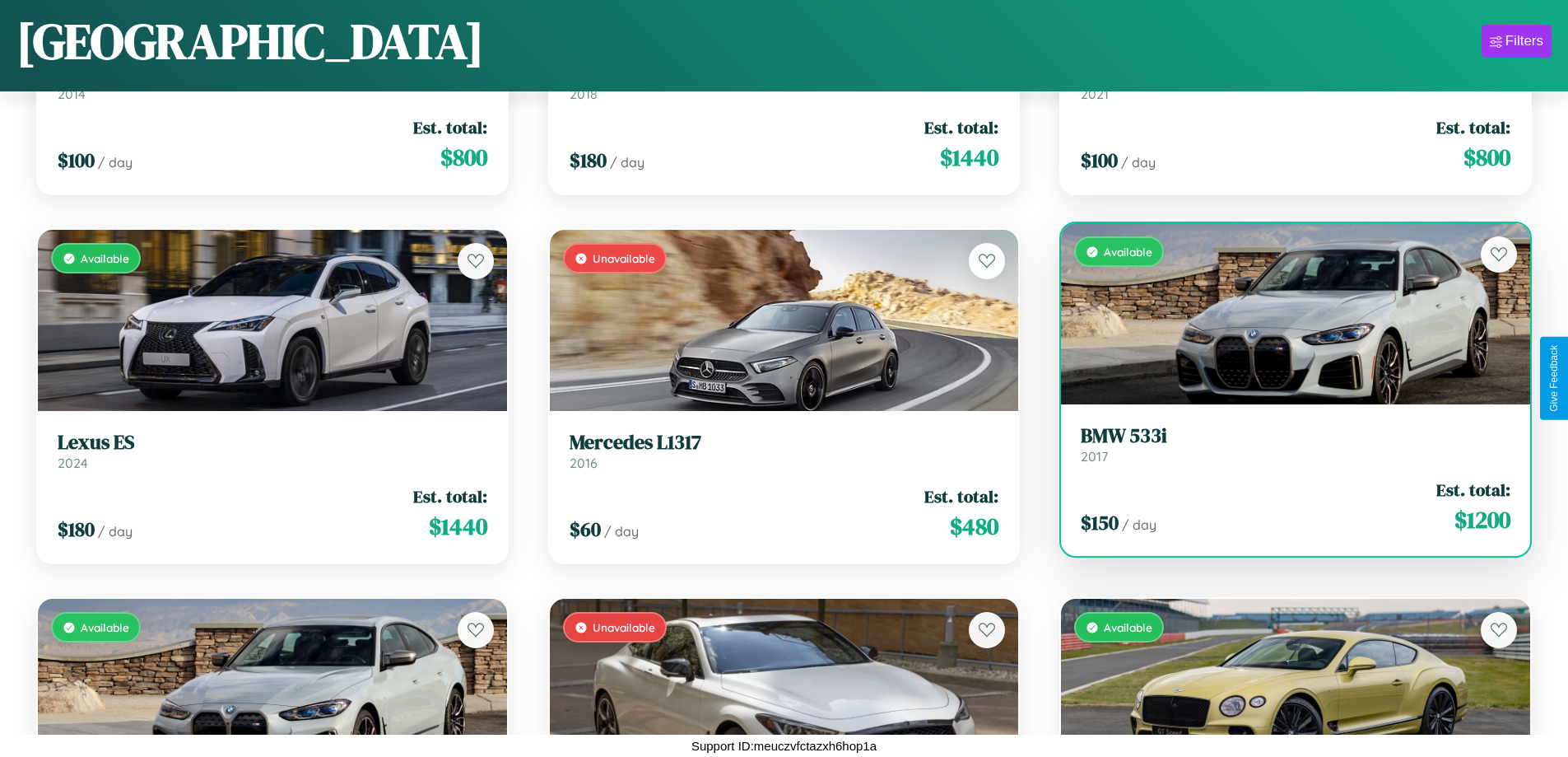
click at [1285, 444] on h3 "BMW 533i" at bounding box center [1295, 436] width 430 height 24
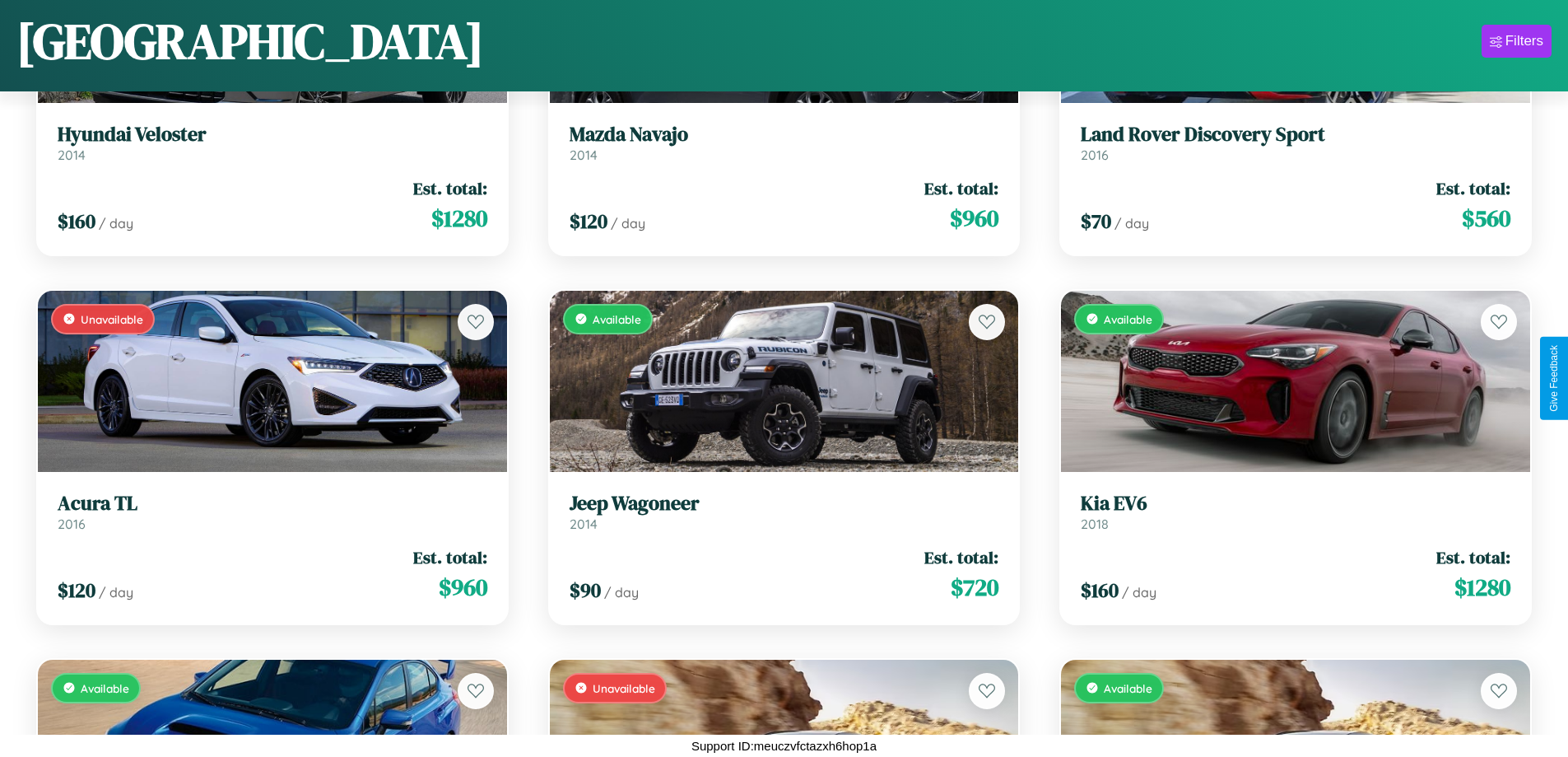
scroll to position [3551, 0]
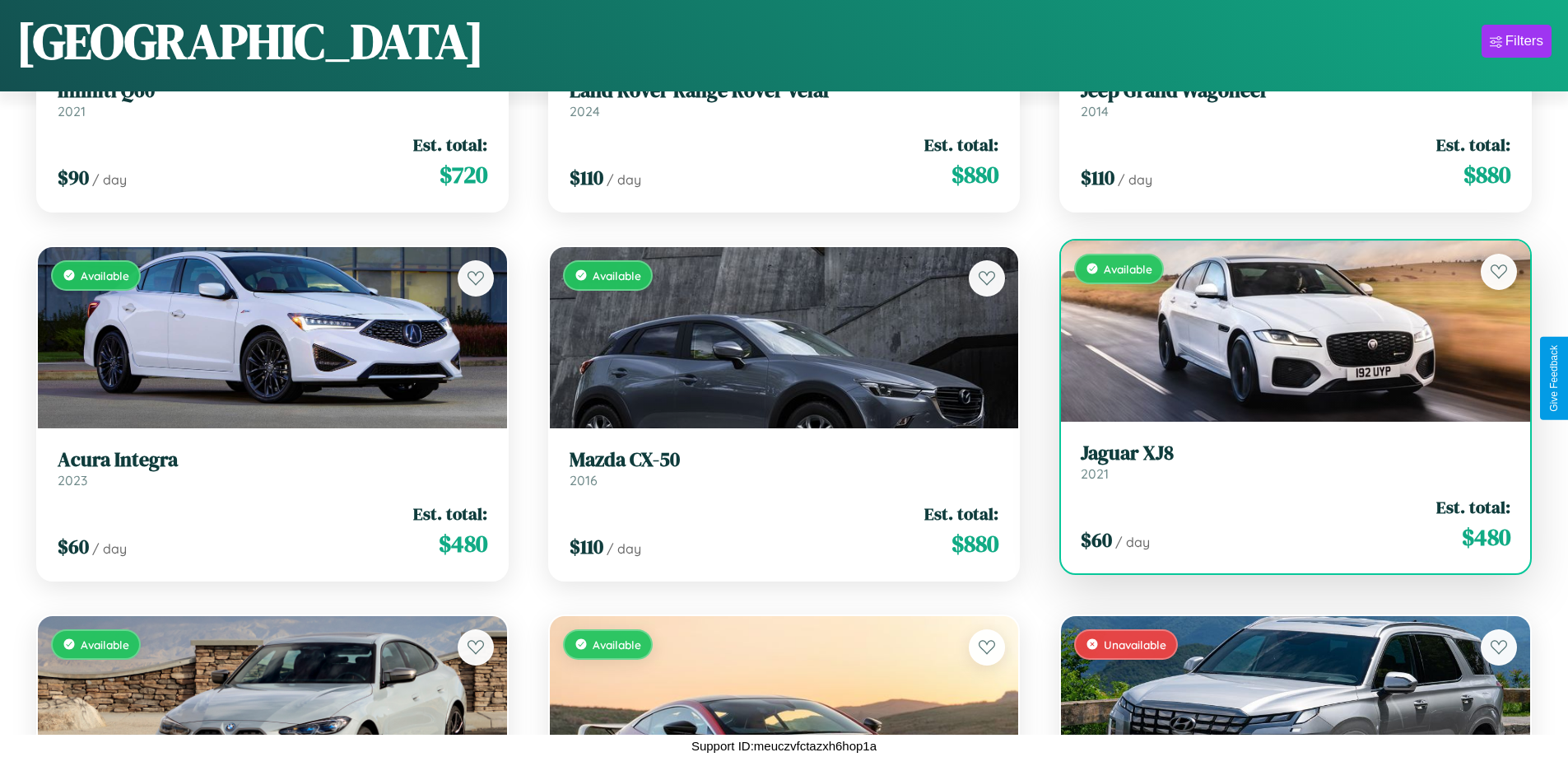
click at [1285, 461] on h3 "Jaguar XJ8" at bounding box center [1295, 454] width 430 height 24
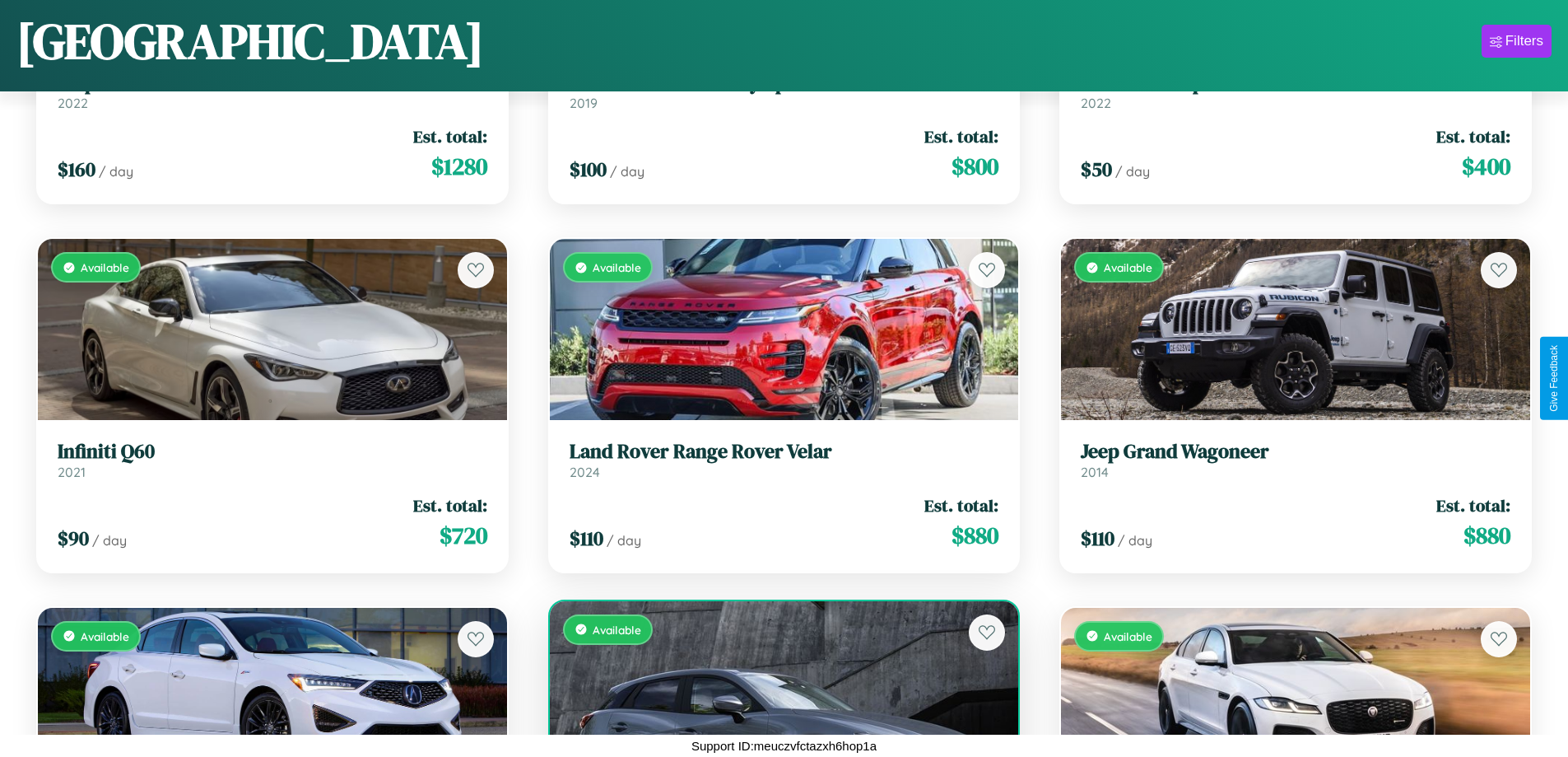
scroll to position [3183, 0]
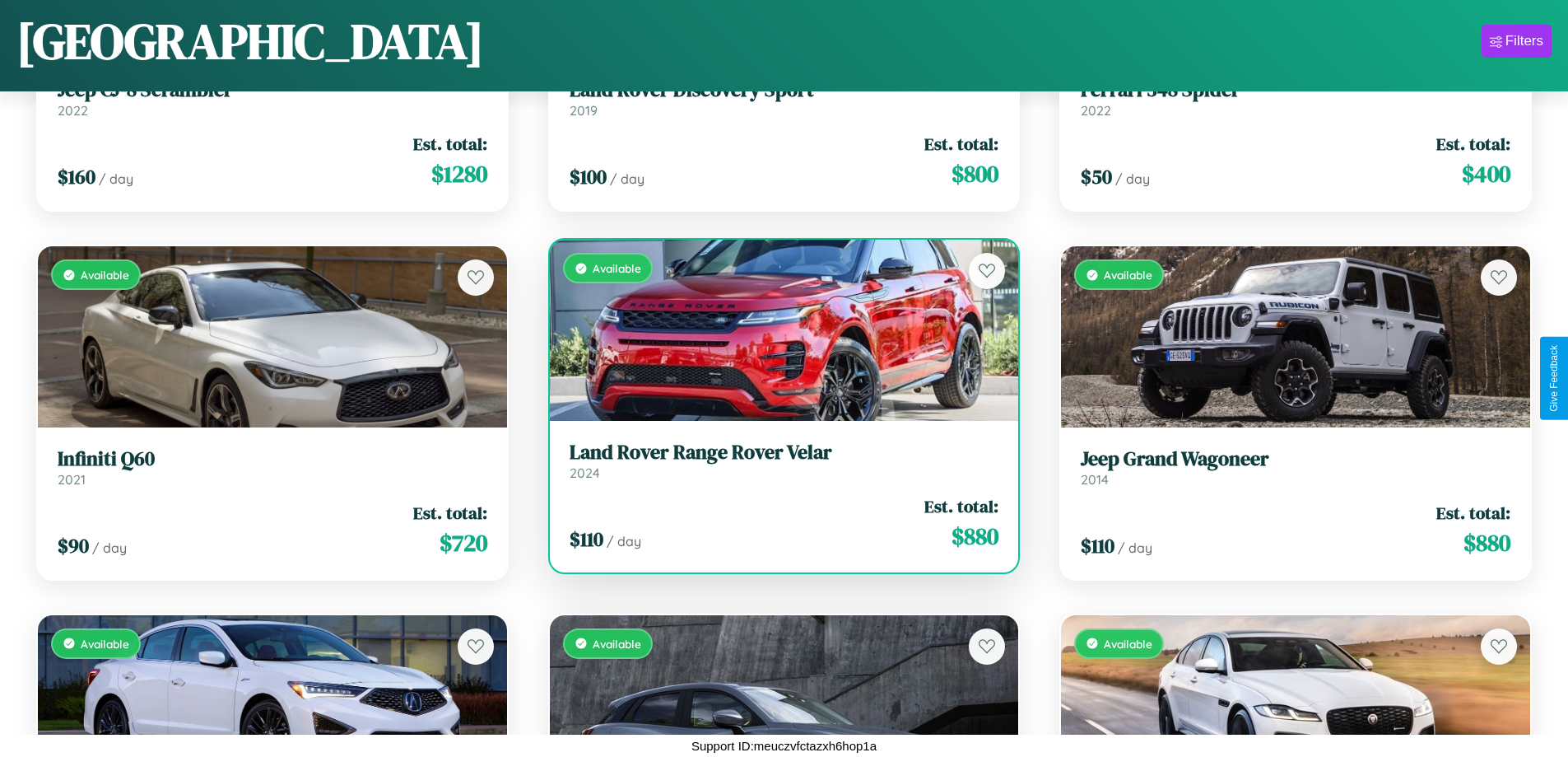
click at [777, 330] on div "Available" at bounding box center [784, 330] width 469 height 182
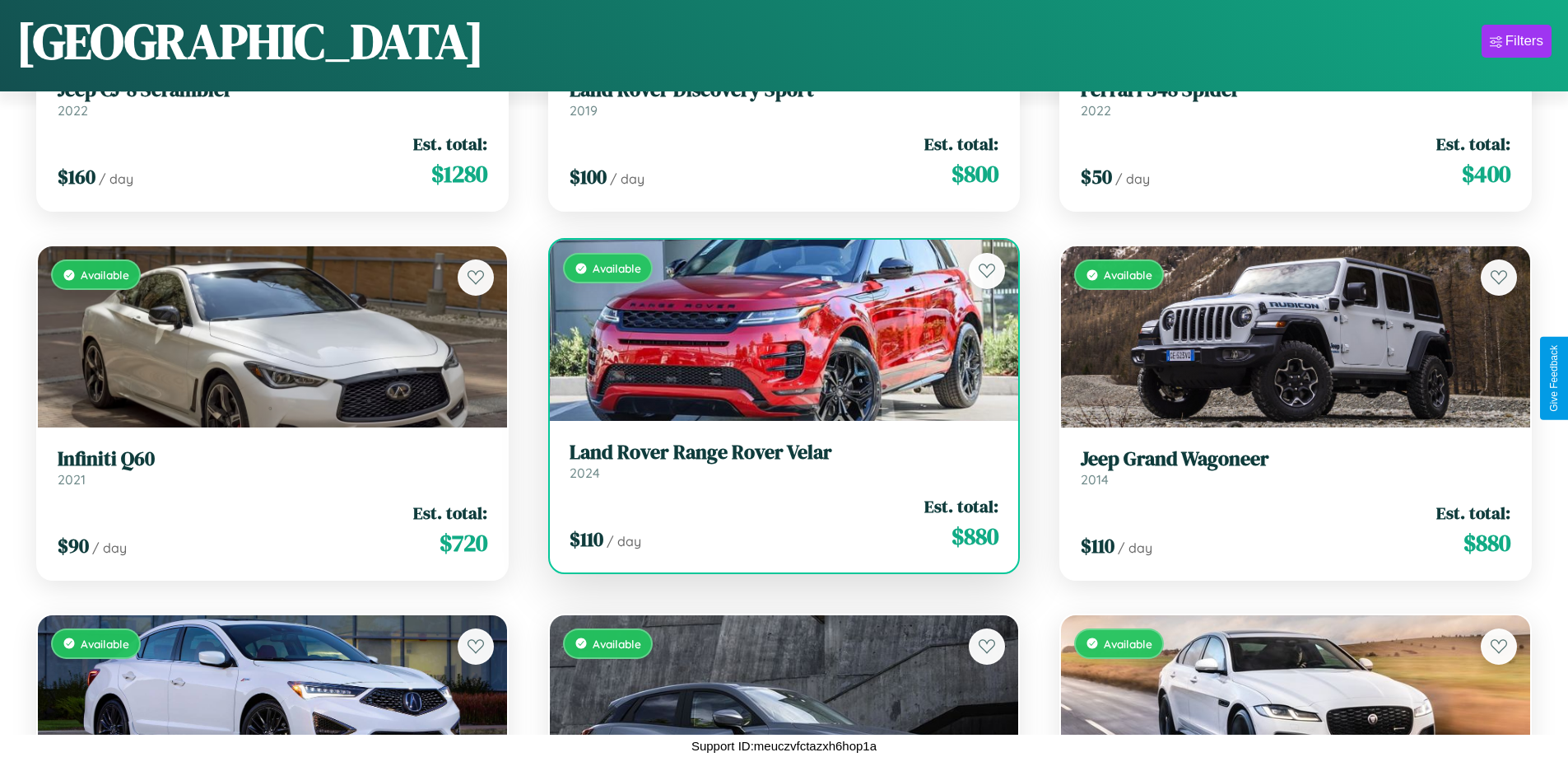
click at [777, 330] on div "Available" at bounding box center [784, 330] width 469 height 182
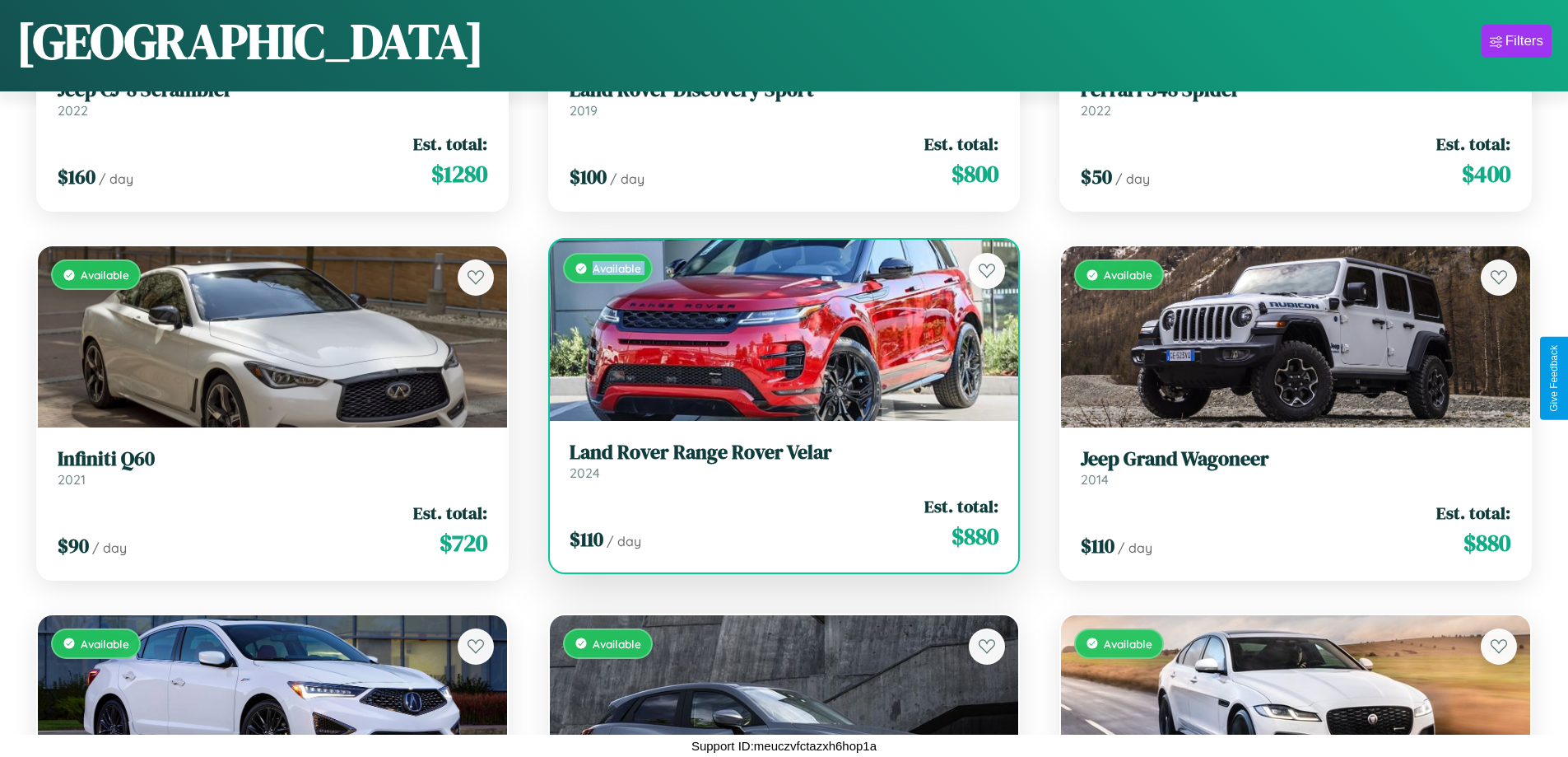
click at [777, 330] on div "Available" at bounding box center [784, 330] width 469 height 182
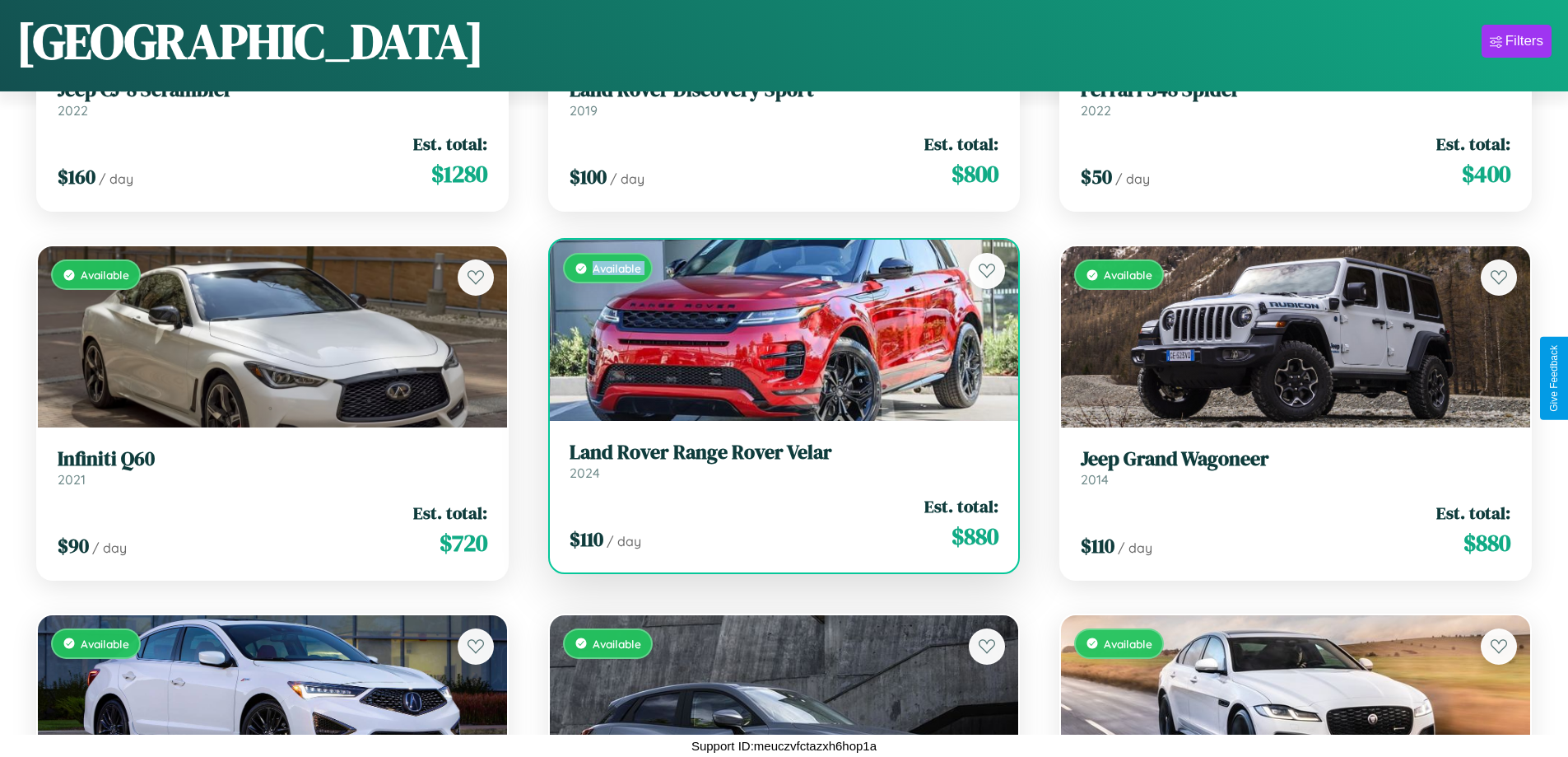
click at [777, 330] on div "Available" at bounding box center [784, 330] width 469 height 182
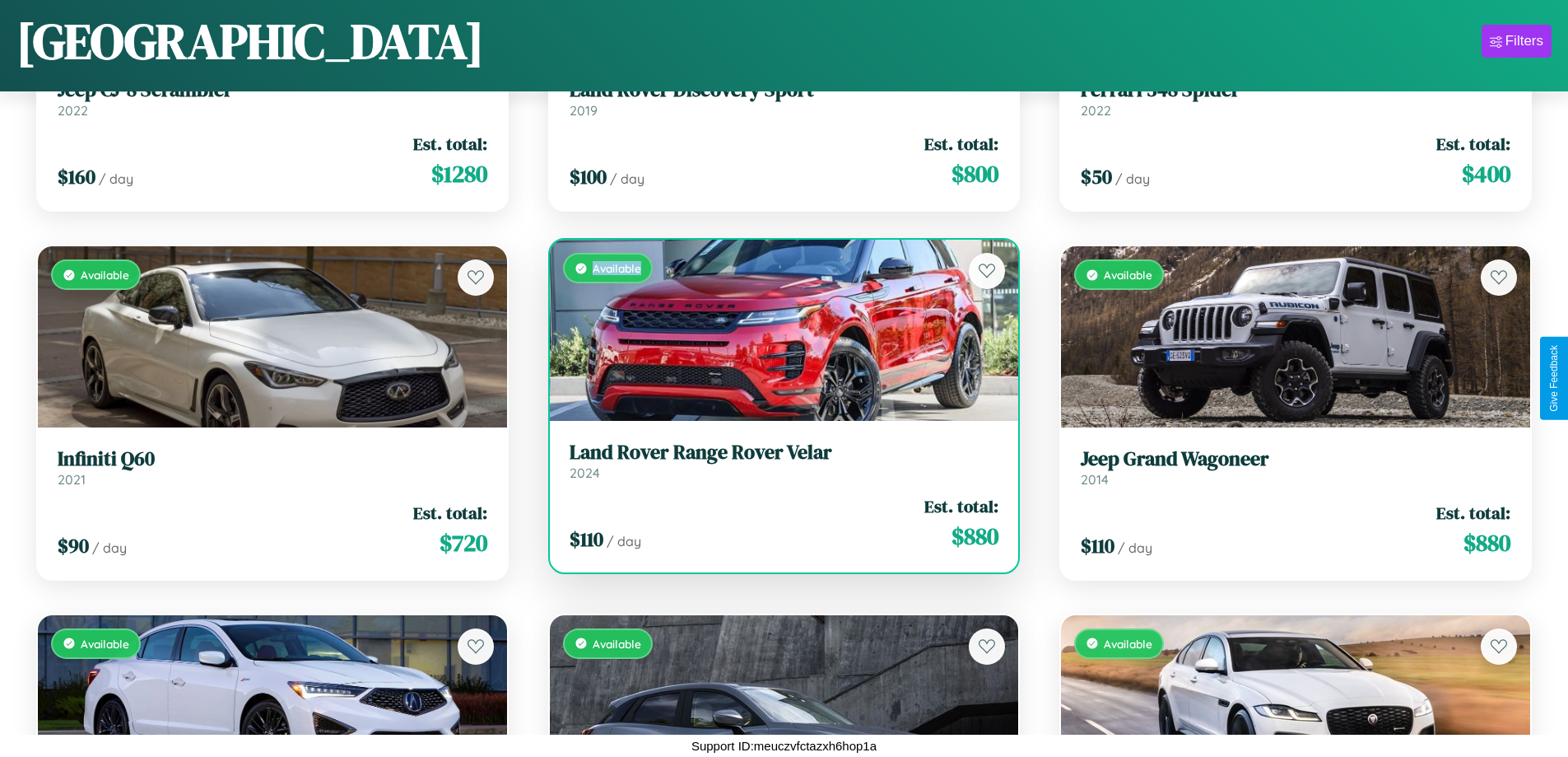
click at [777, 330] on div "Available" at bounding box center [784, 330] width 469 height 182
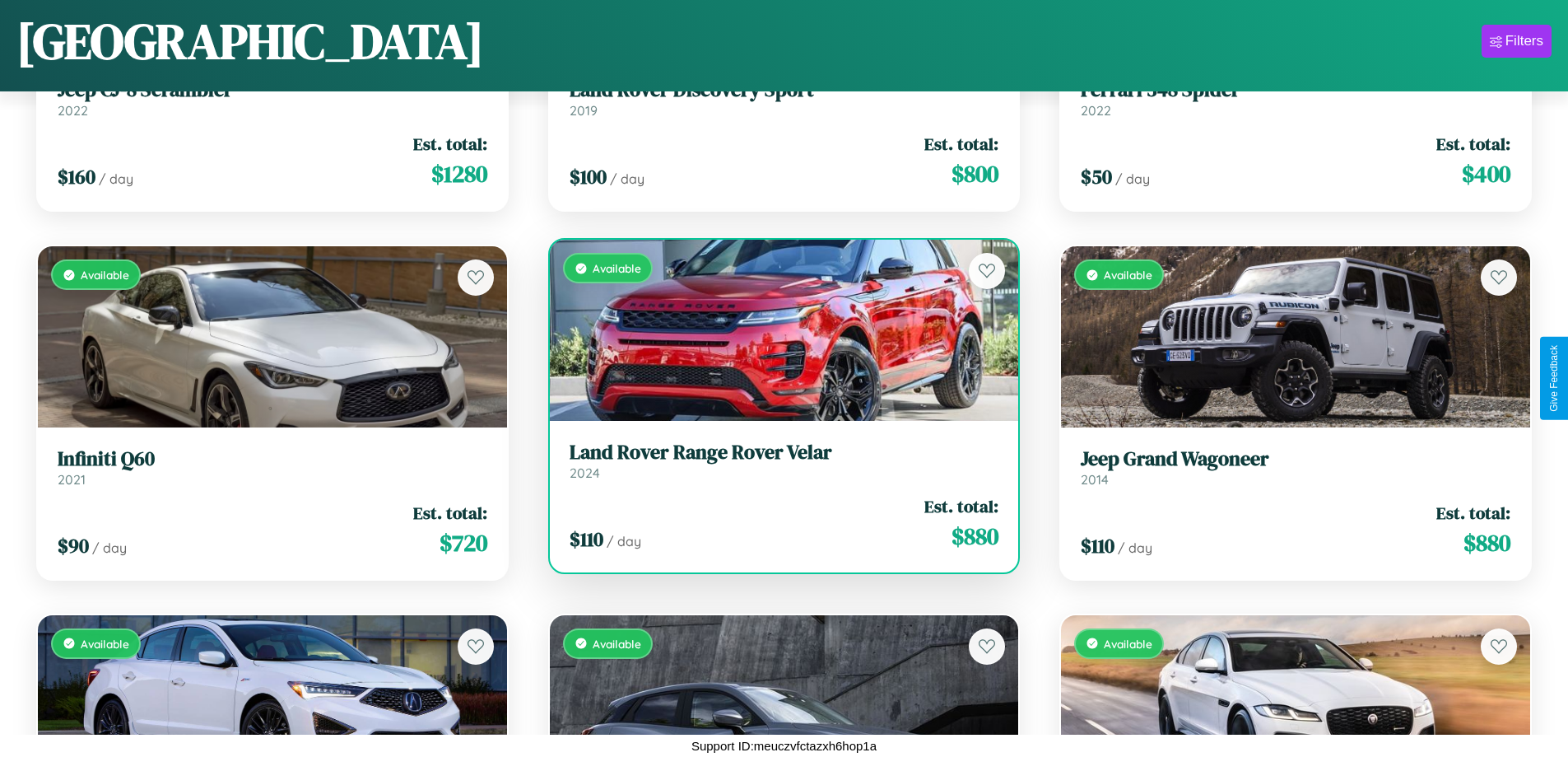
click at [777, 460] on h3 "Land Rover Range Rover Velar" at bounding box center [784, 453] width 430 height 24
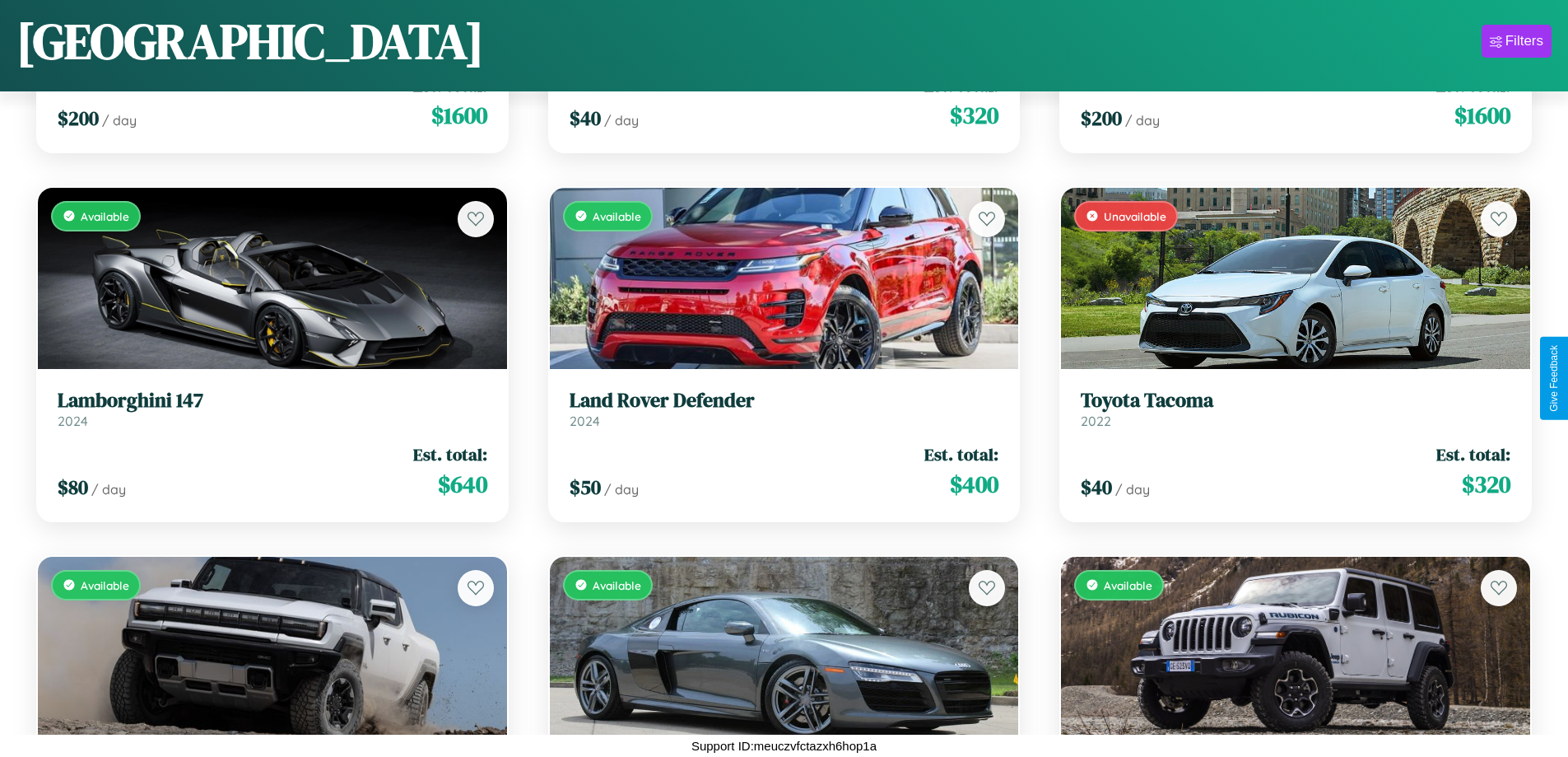
scroll to position [12774, 0]
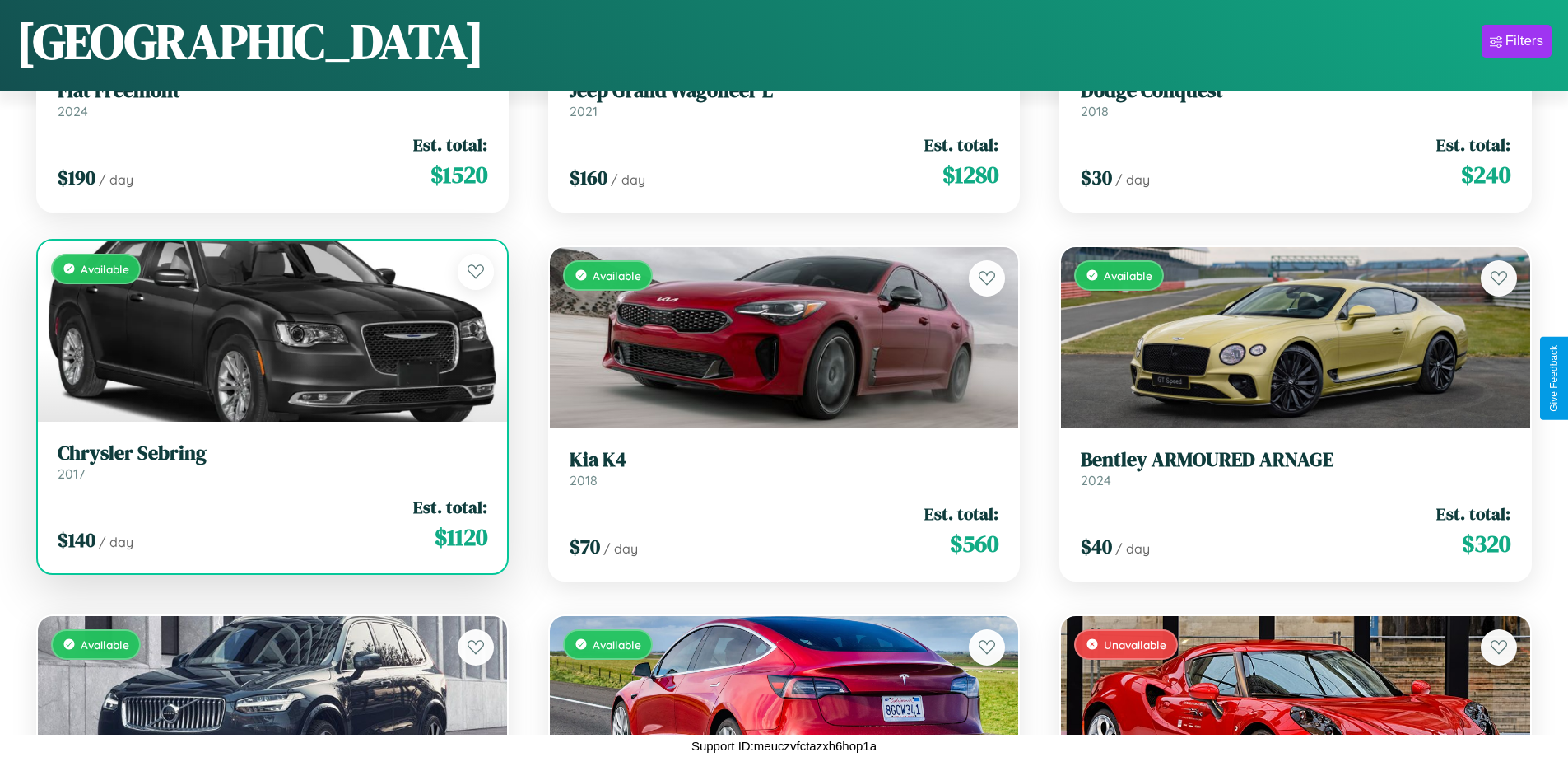
click at [270, 465] on link "Chrysler Sebring 2017" at bounding box center [272, 462] width 430 height 41
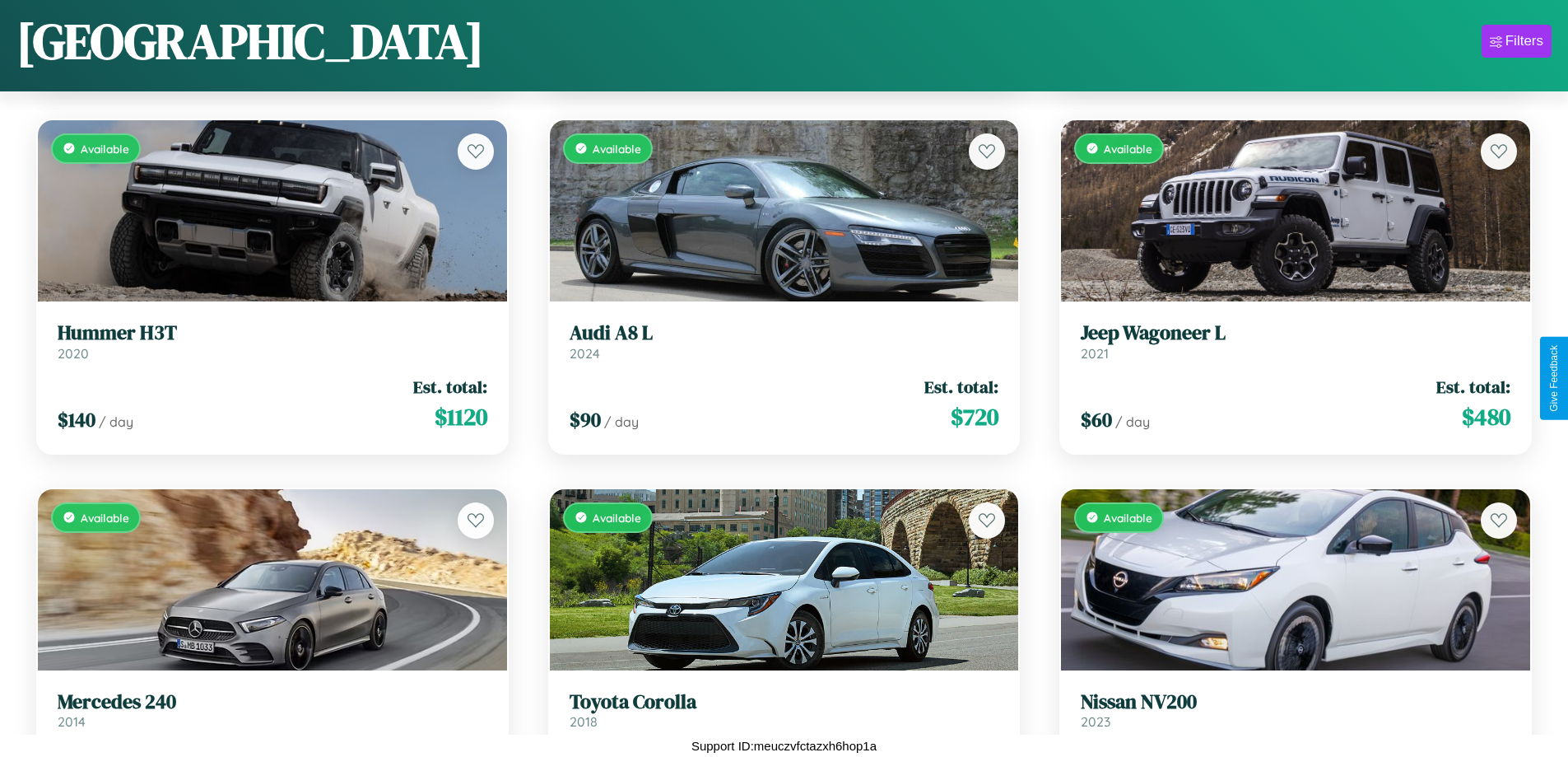
scroll to position [6871, 0]
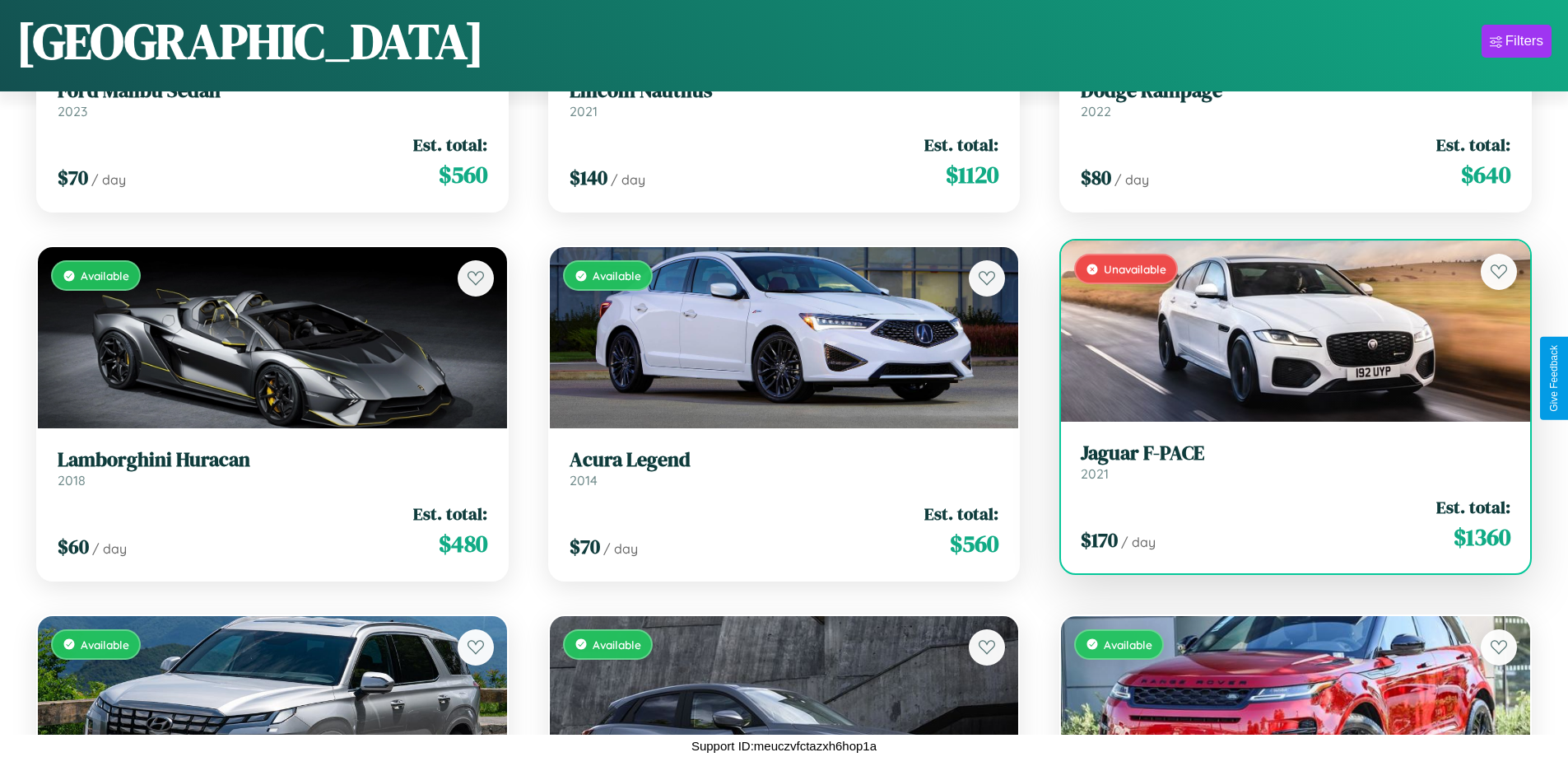
click at [1285, 468] on link "Jaguar F-PACE 2021" at bounding box center [1295, 462] width 430 height 41
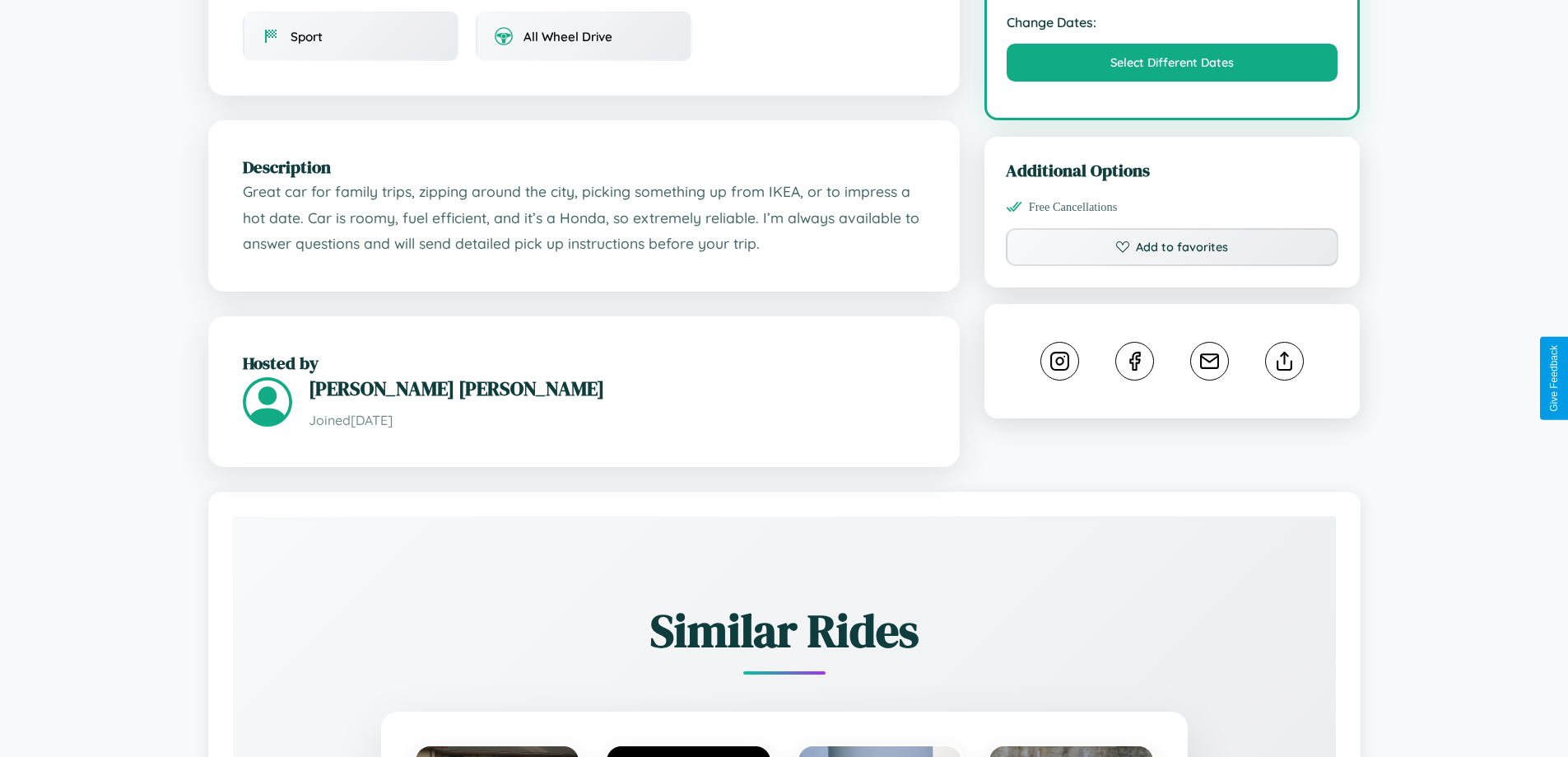
scroll to position [558, 0]
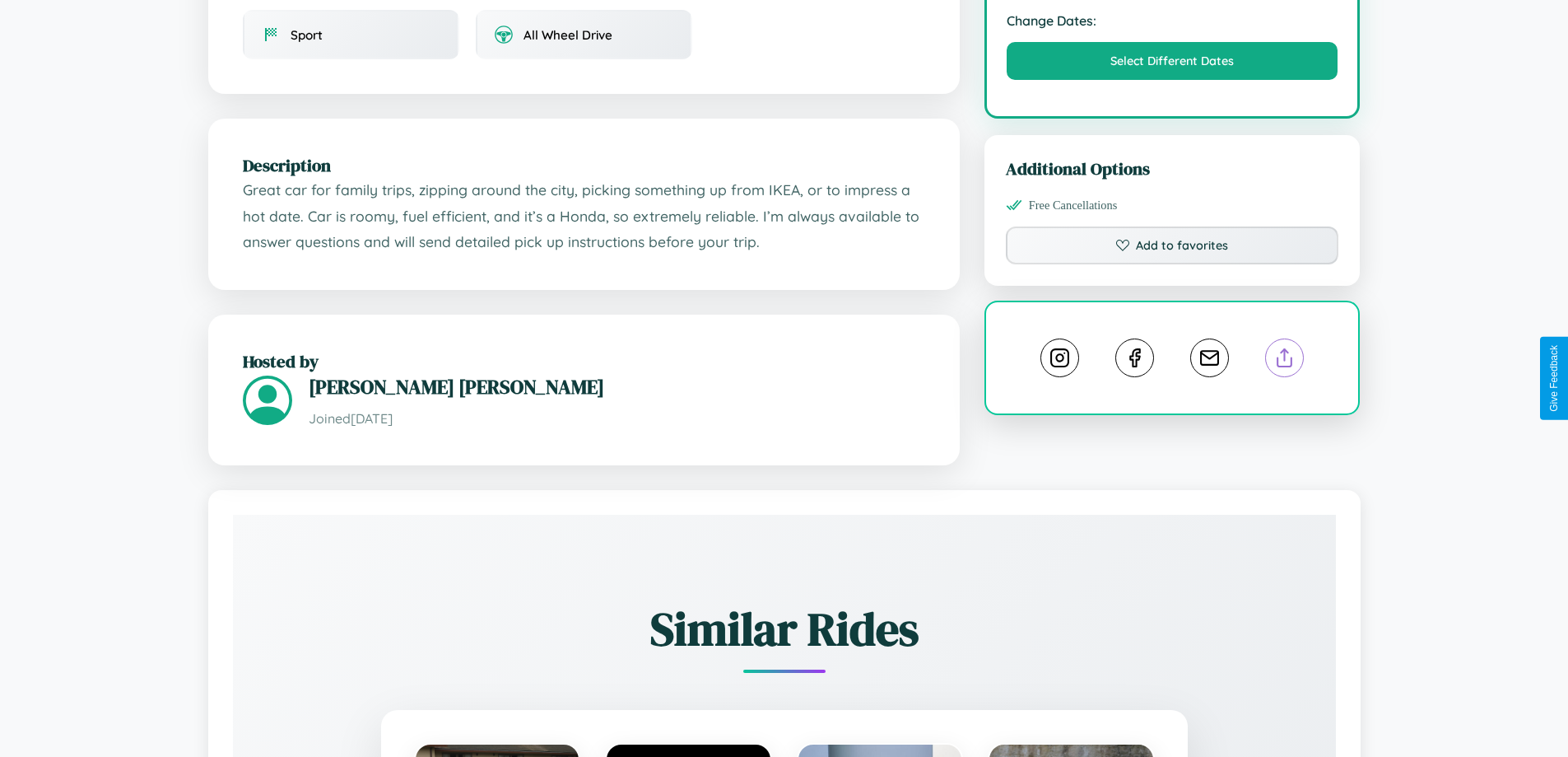
click at [1285, 361] on line at bounding box center [1285, 355] width 0 height 12
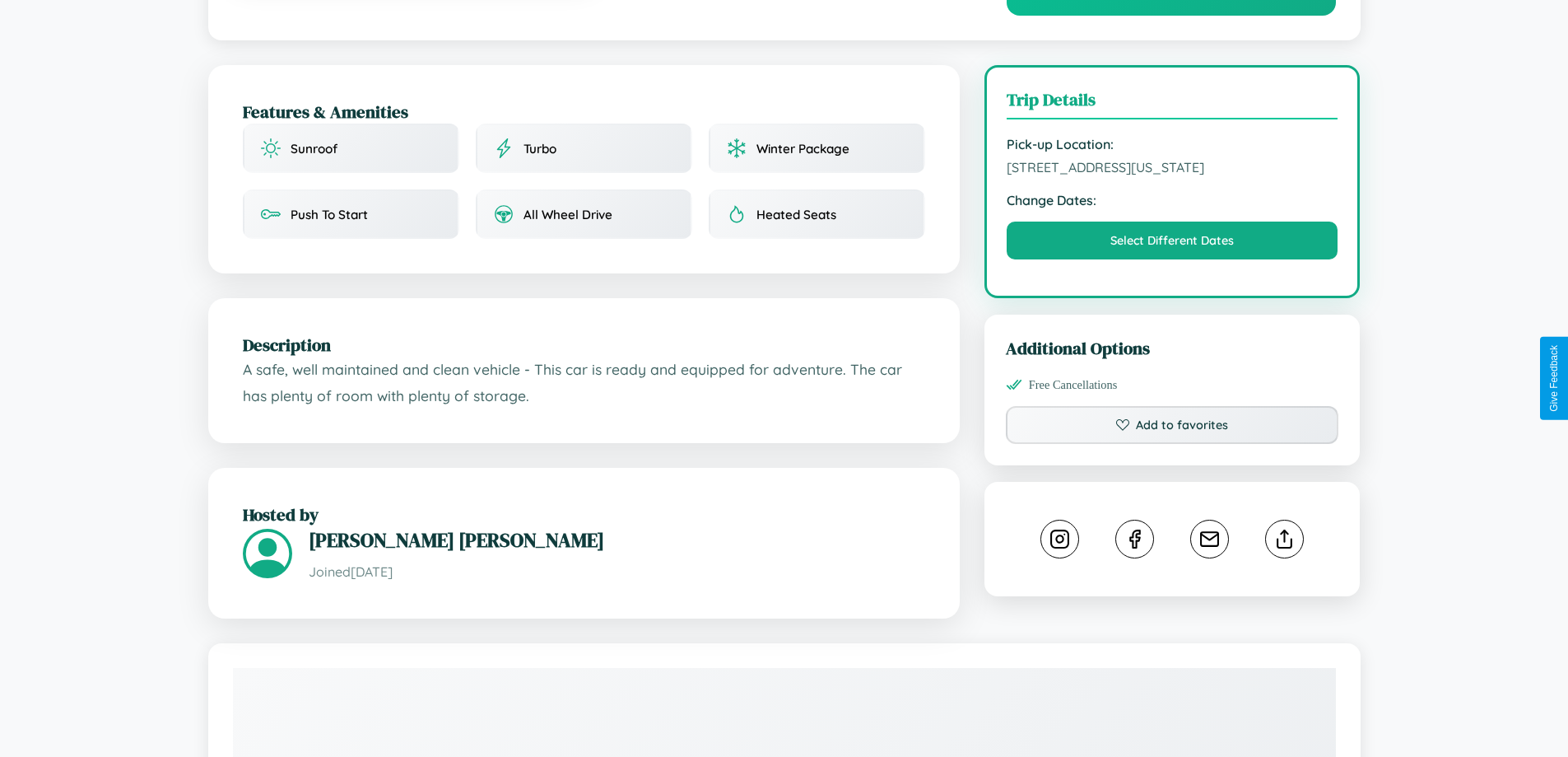
scroll to position [444, 0]
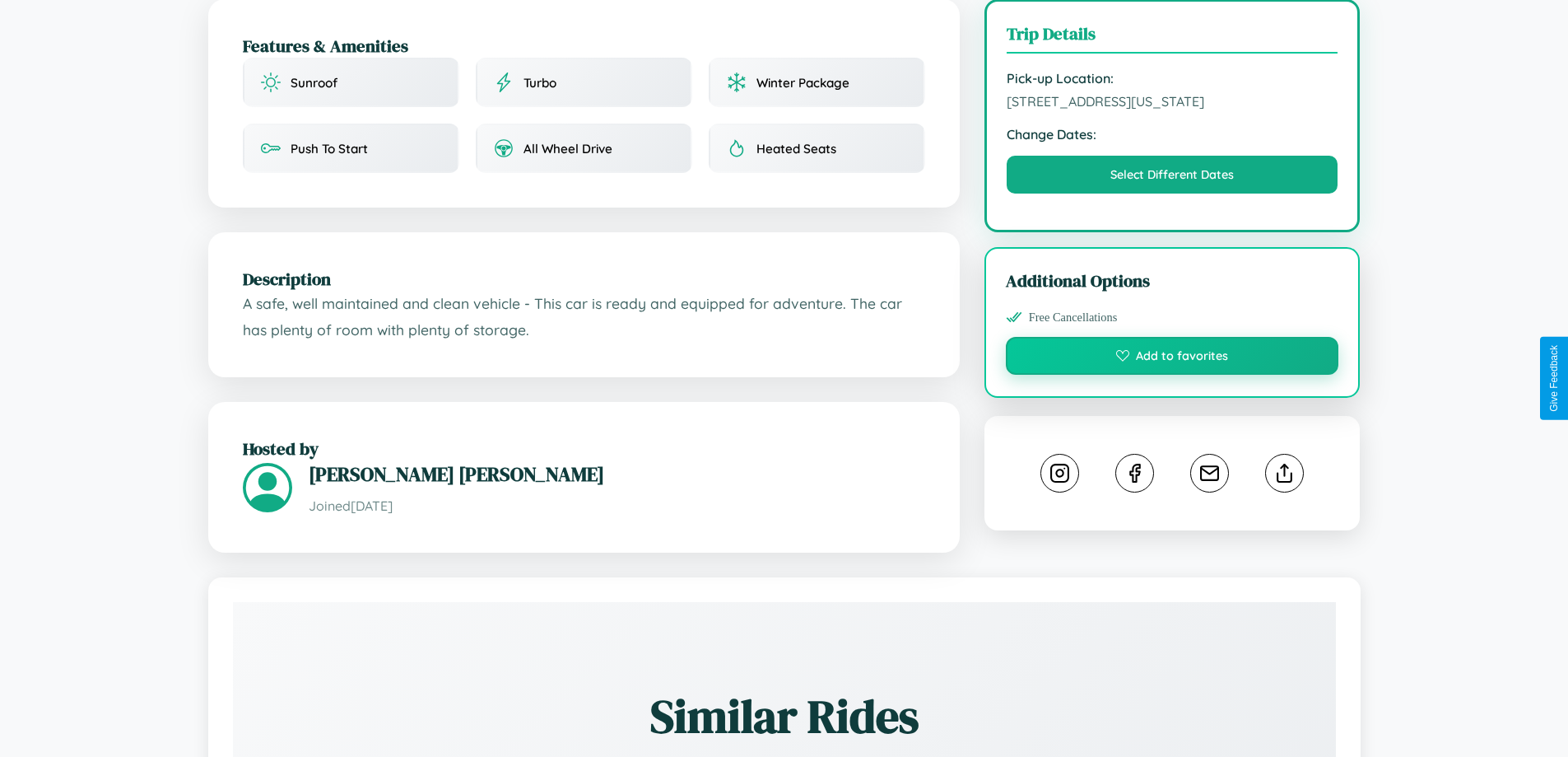
click at [1172, 375] on button "Add to favorites" at bounding box center [1173, 356] width 334 height 38
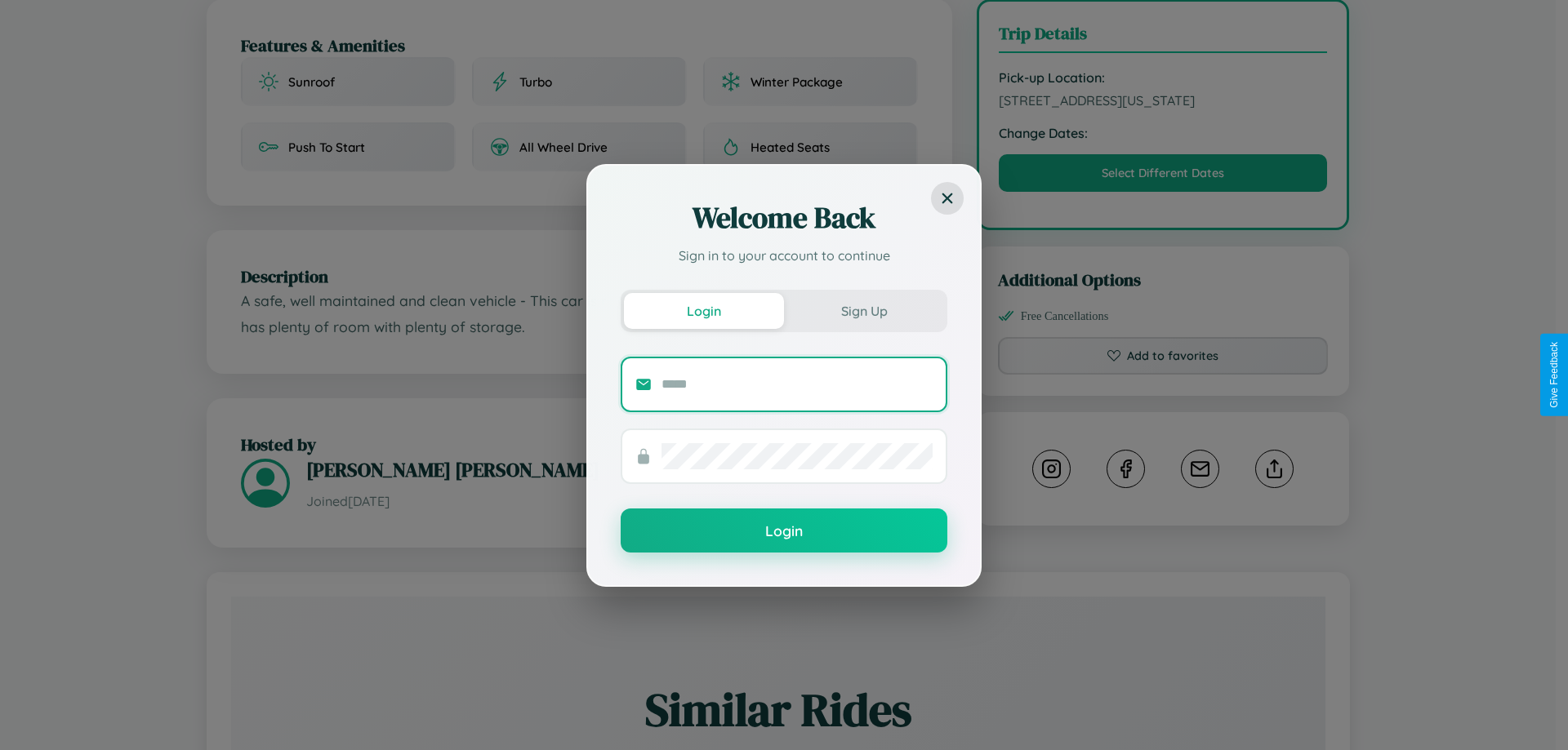
click at [797, 383] on input "text" at bounding box center [797, 384] width 271 height 26
type input "**********"
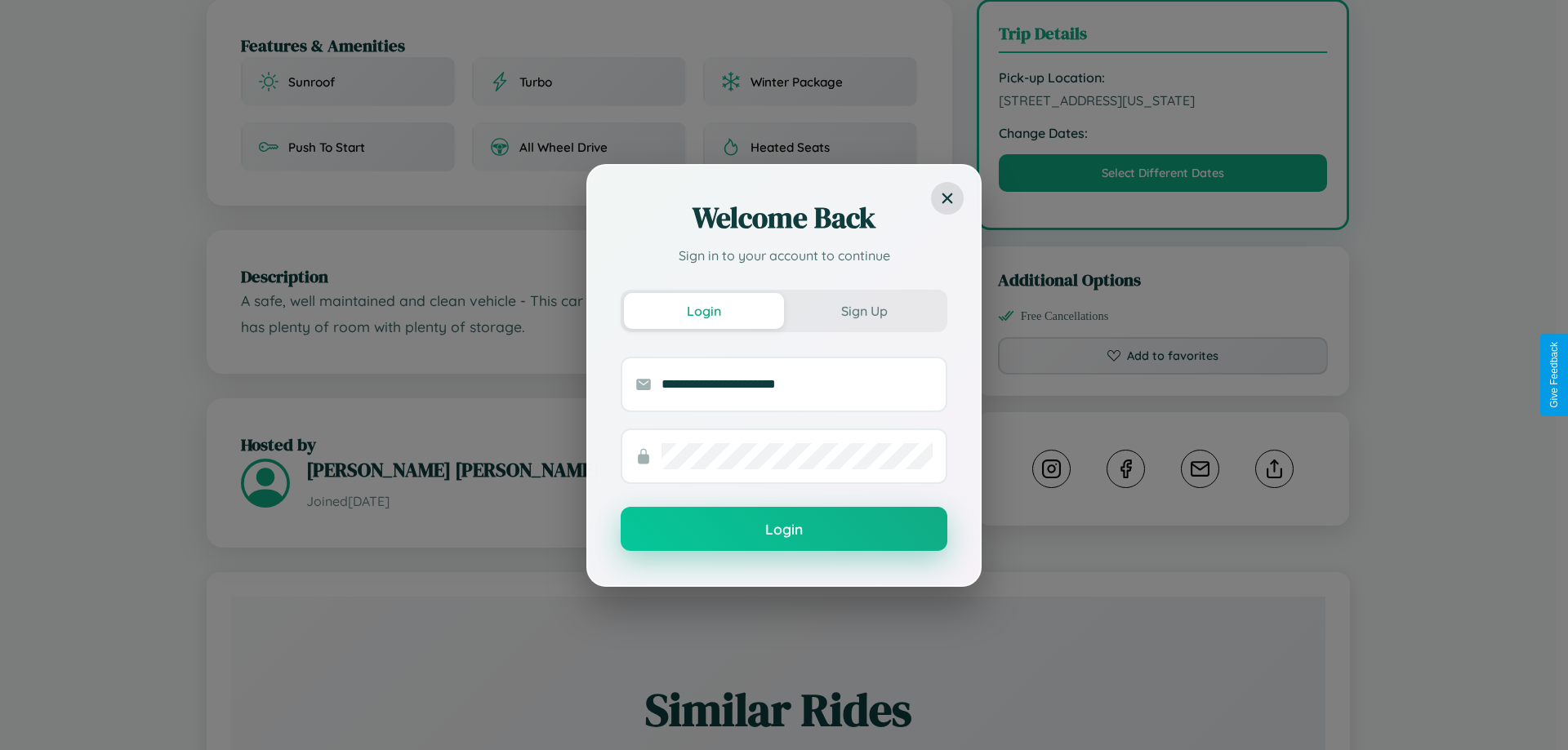
click at [784, 530] on button "Login" at bounding box center [784, 529] width 327 height 44
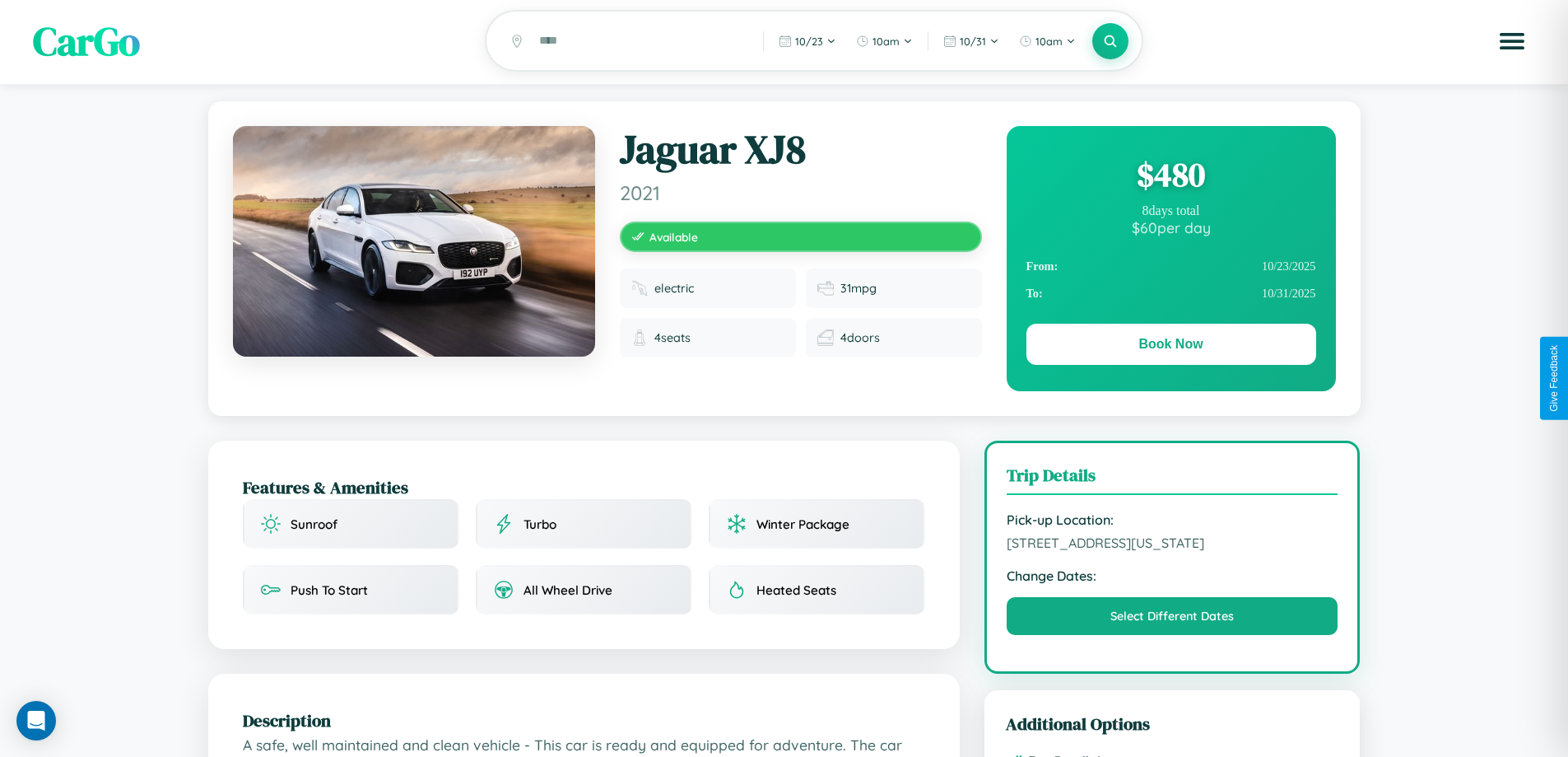
scroll to position [0, 0]
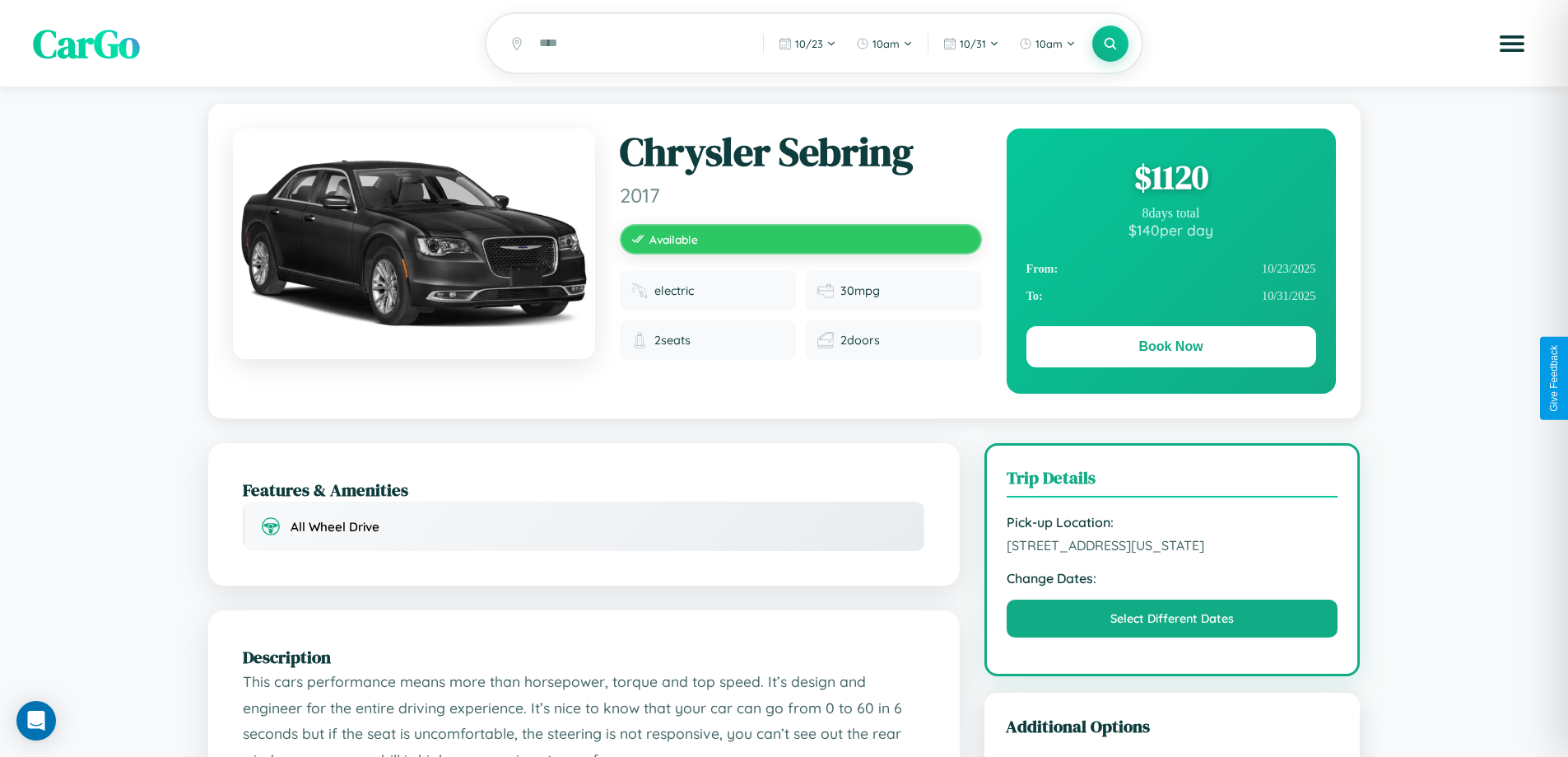
click at [1171, 180] on div "$ 1120" at bounding box center [1171, 177] width 290 height 45
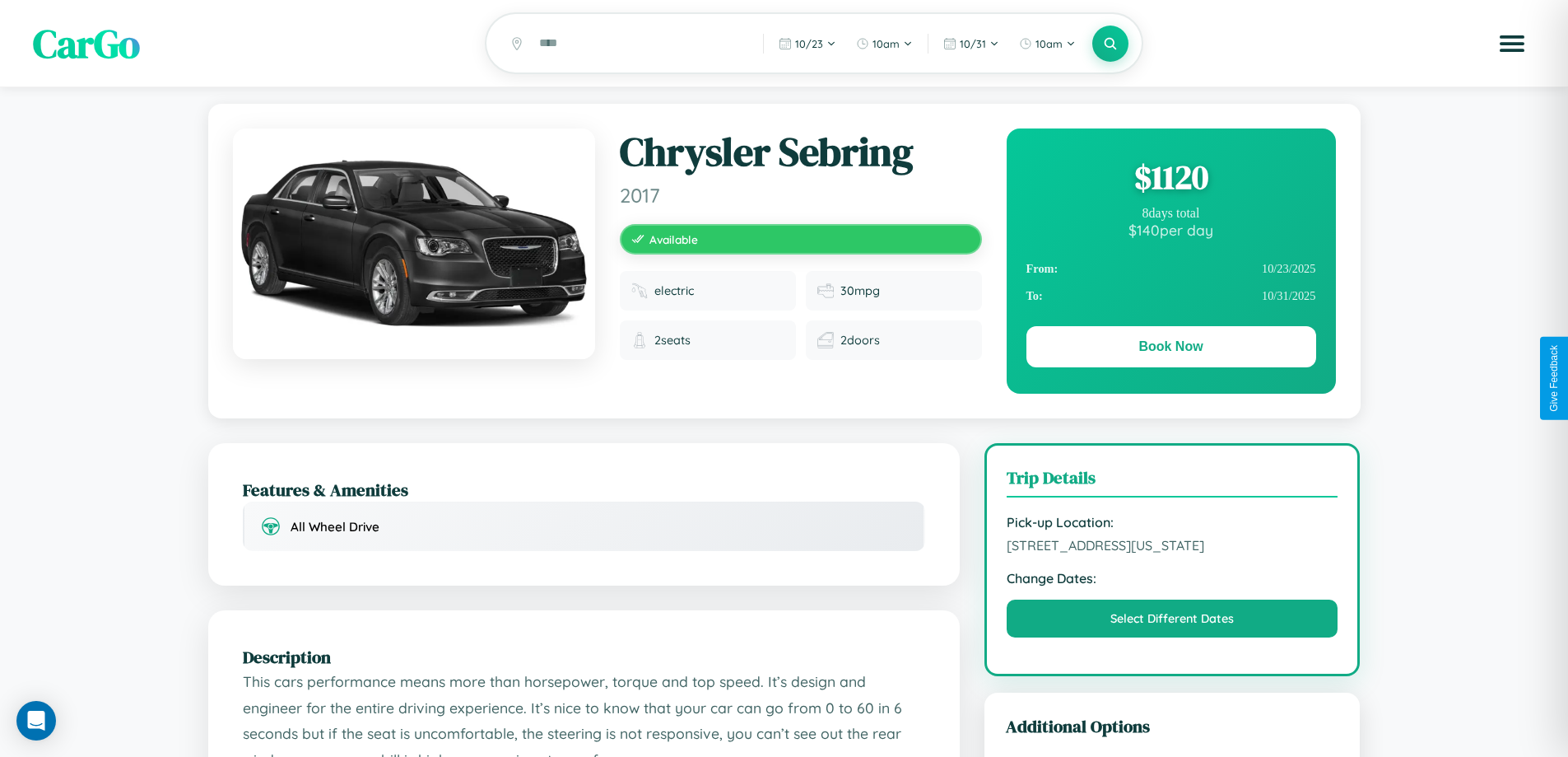
click at [1171, 180] on div "$ 1120" at bounding box center [1171, 177] width 290 height 45
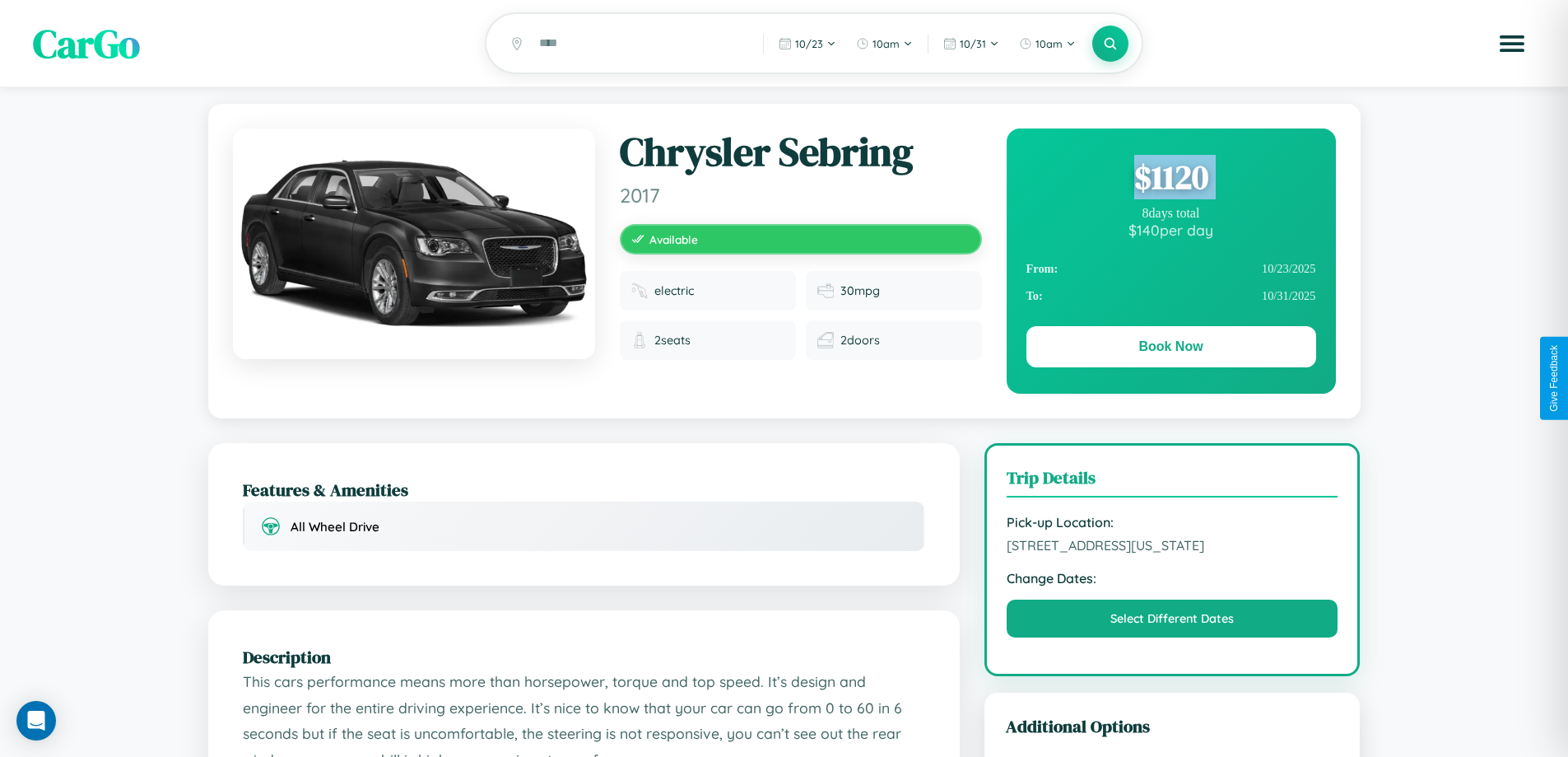
click at [1171, 180] on div "$ 1120" at bounding box center [1171, 177] width 290 height 45
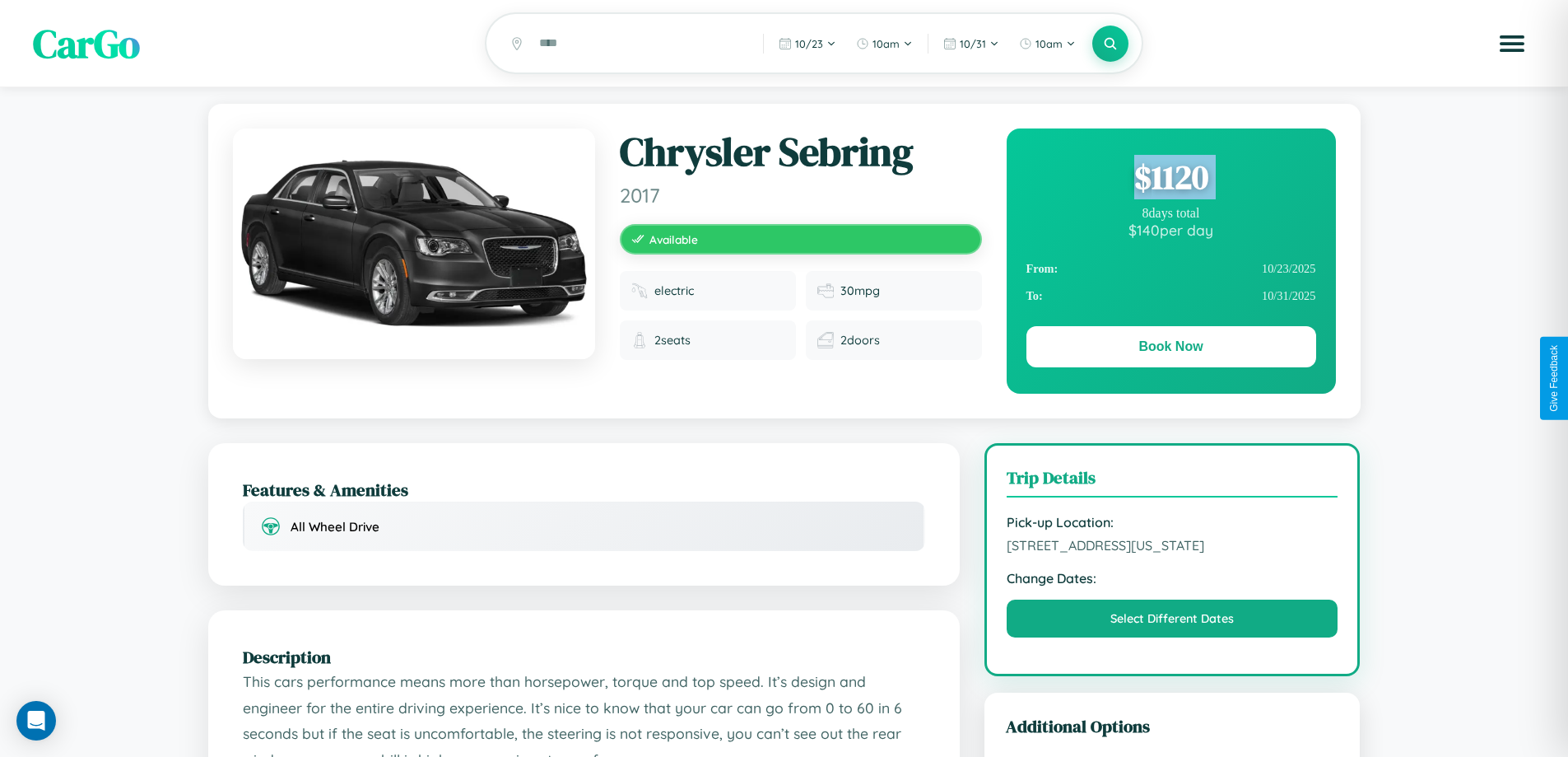
click at [1171, 180] on div "$ 1120" at bounding box center [1171, 177] width 290 height 45
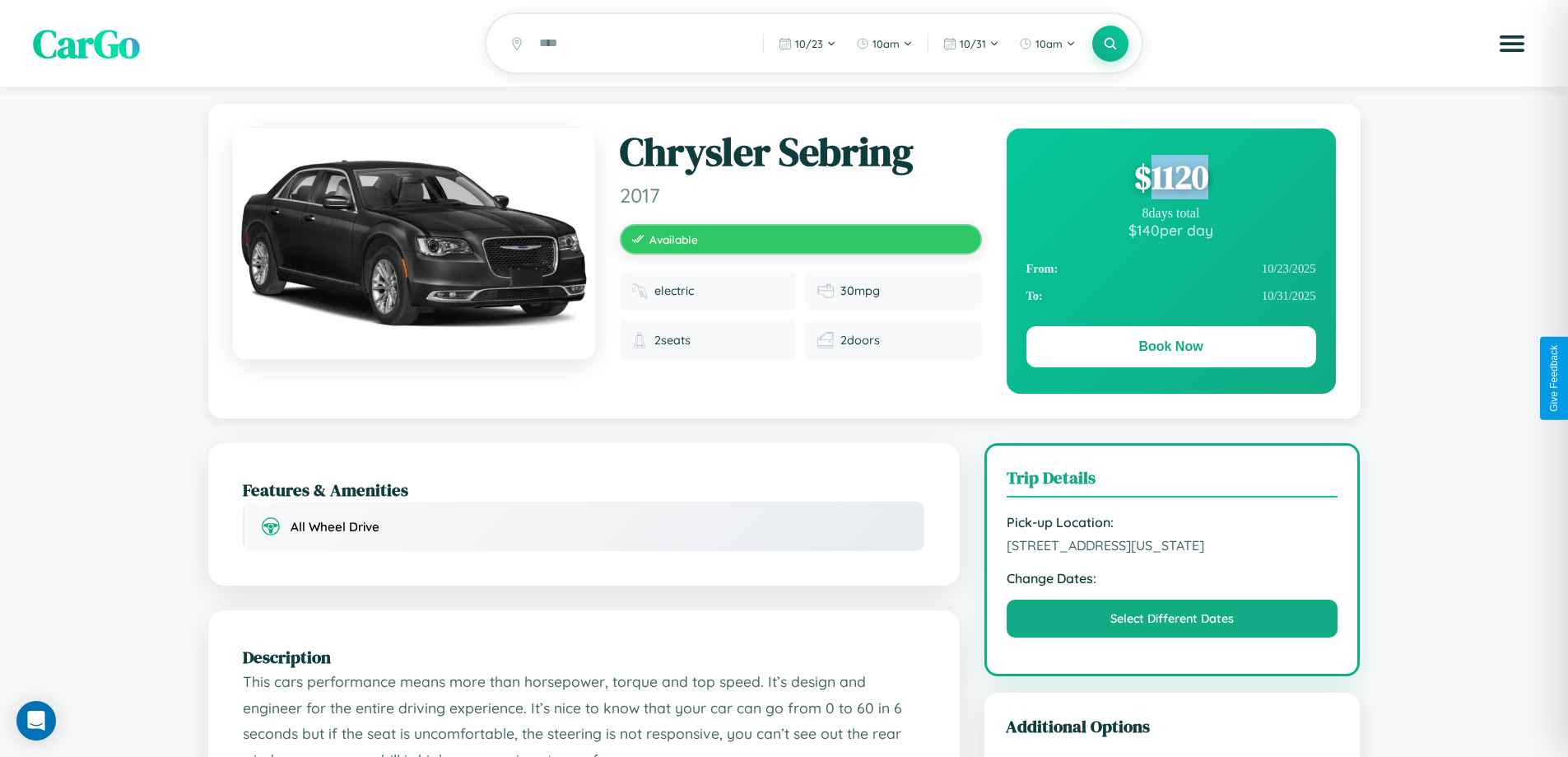
click at [1171, 180] on div "$ 1120" at bounding box center [1171, 177] width 290 height 45
